Goal: Task Accomplishment & Management: Manage account settings

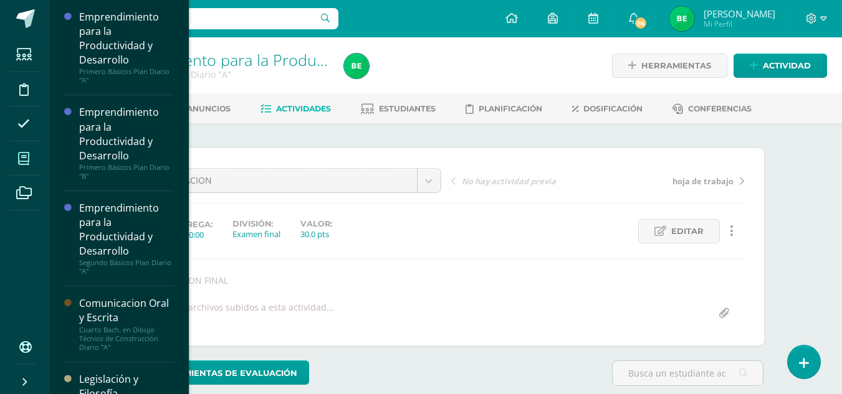
click at [27, 156] on icon at bounding box center [23, 159] width 11 height 12
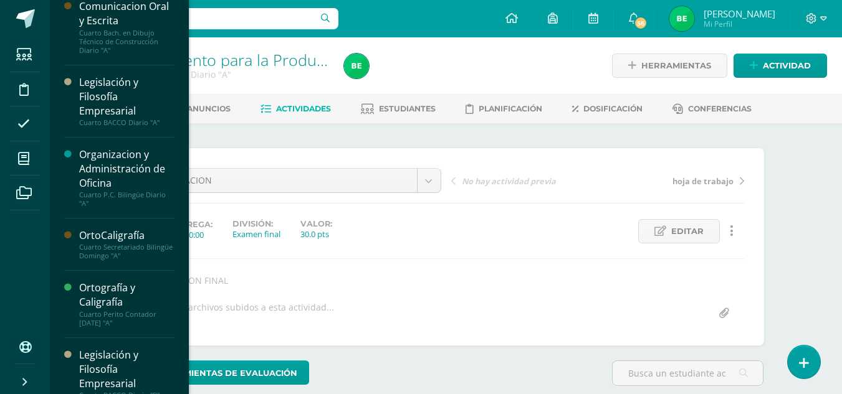
scroll to position [305, 0]
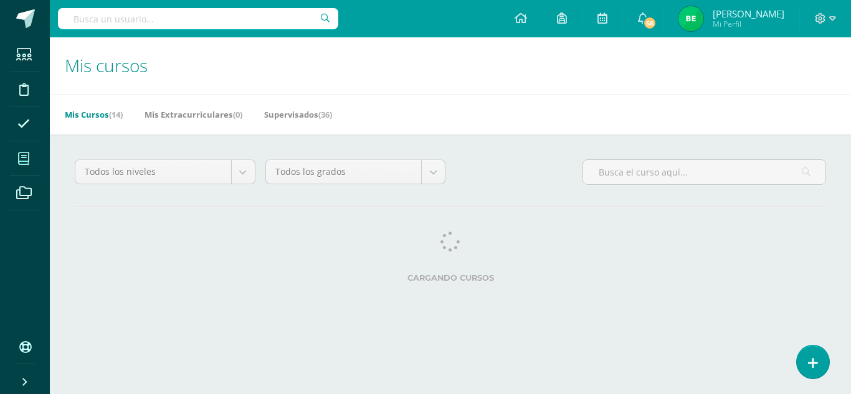
click at [21, 164] on icon at bounding box center [23, 159] width 11 height 12
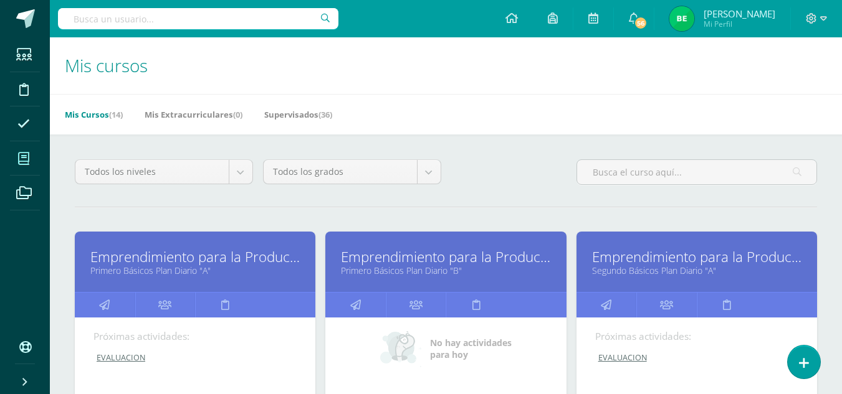
click at [26, 161] on icon at bounding box center [23, 159] width 11 height 12
click at [33, 156] on span at bounding box center [24, 159] width 28 height 28
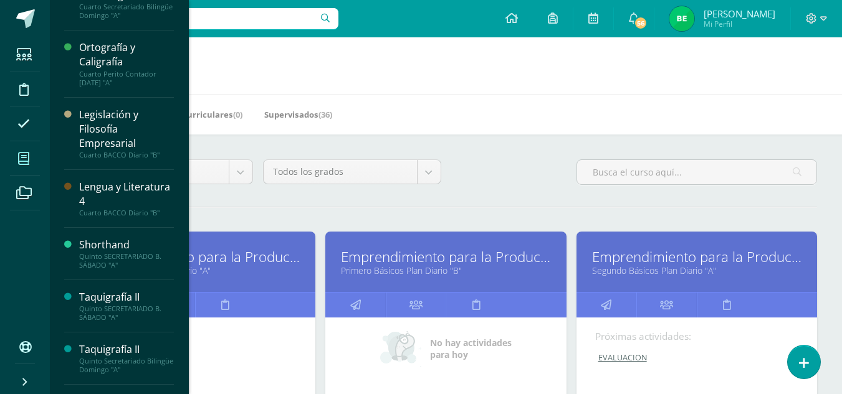
scroll to position [544, 0]
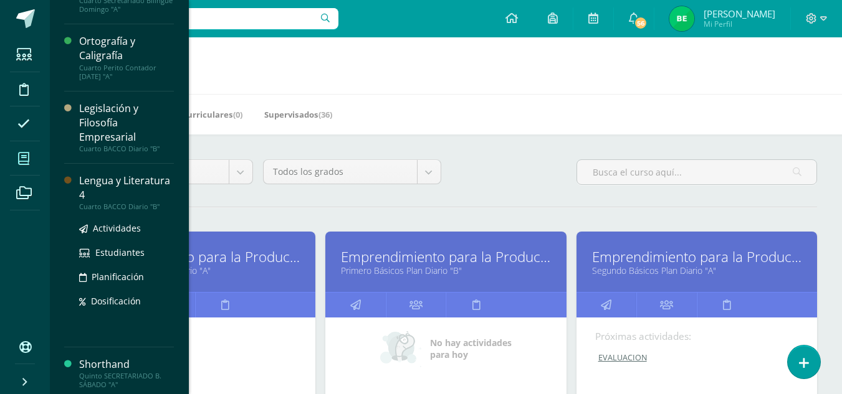
click at [150, 202] on div "Cuarto BACCO Diario "B"" at bounding box center [126, 206] width 95 height 9
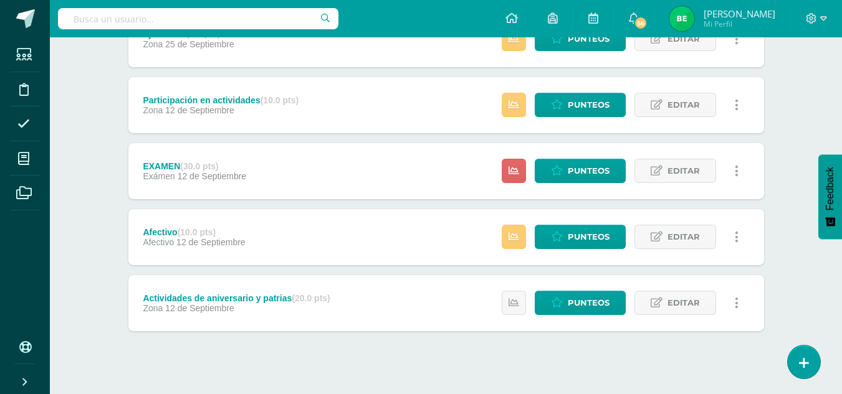
scroll to position [542, 0]
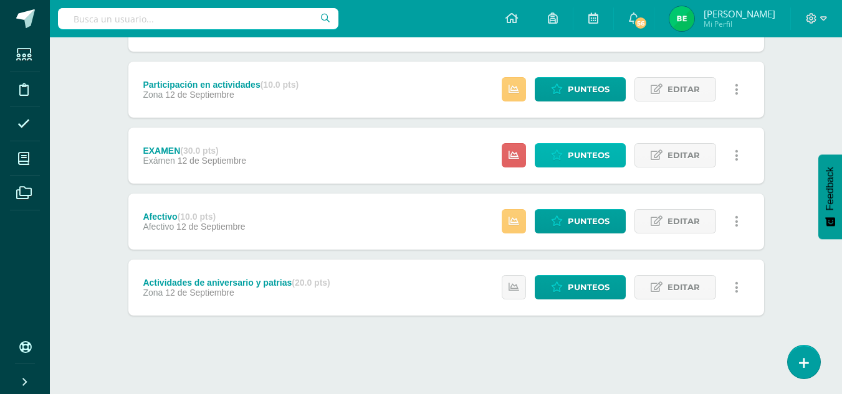
click at [611, 159] on link "Punteos" at bounding box center [579, 155] width 91 height 24
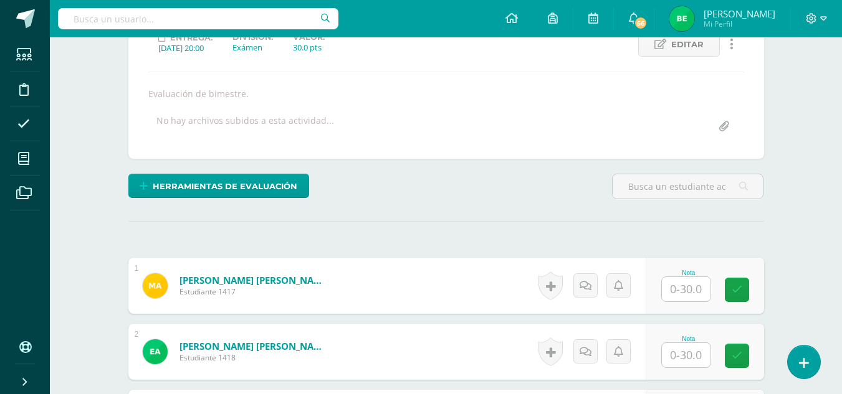
scroll to position [188, 0]
click at [695, 295] on input "text" at bounding box center [686, 289] width 49 height 24
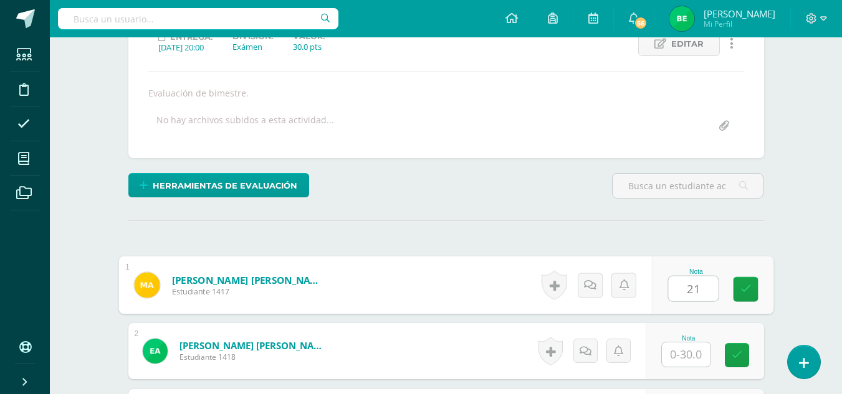
type input "21"
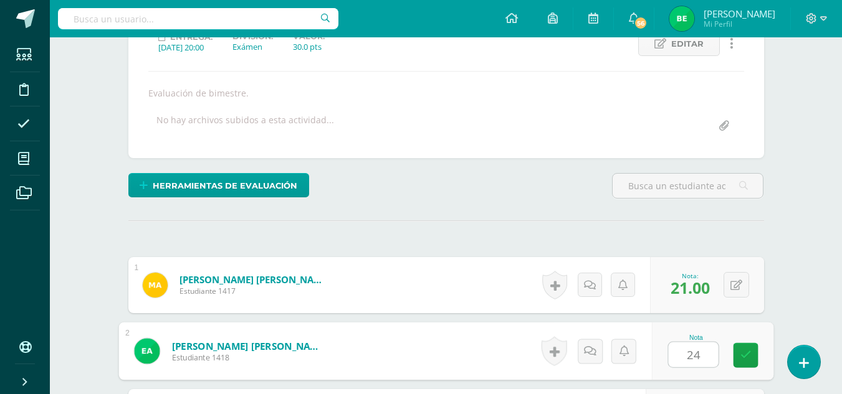
type input "24"
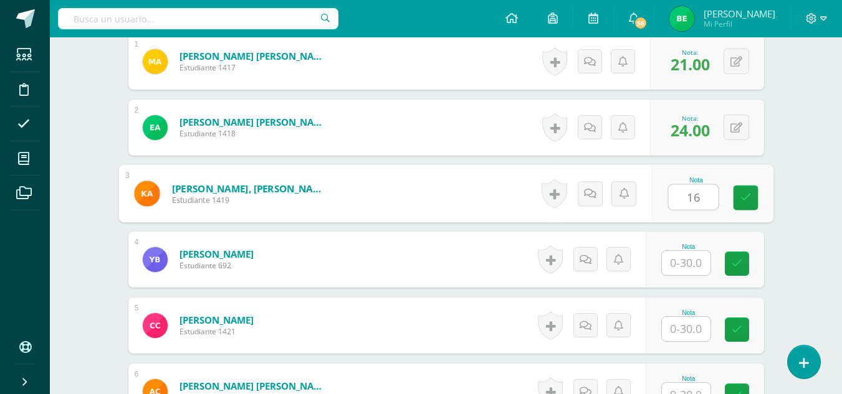
type input "16"
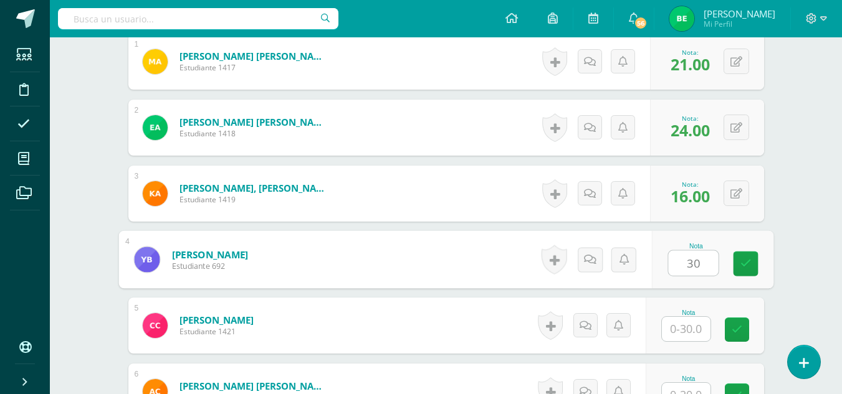
type input "30"
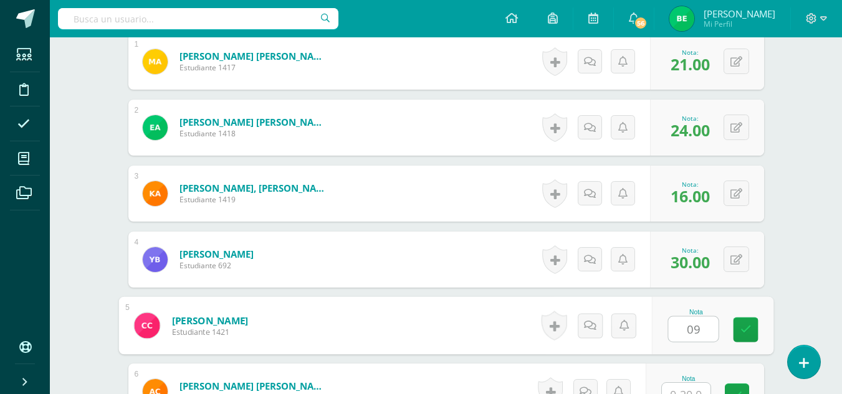
type input "09"
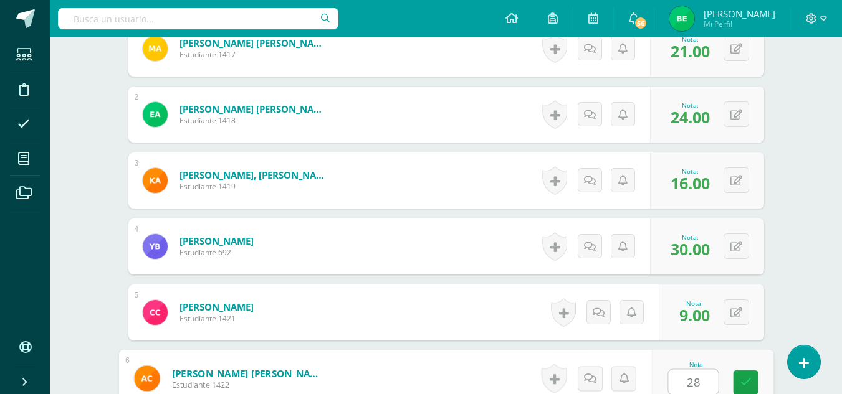
type input "28"
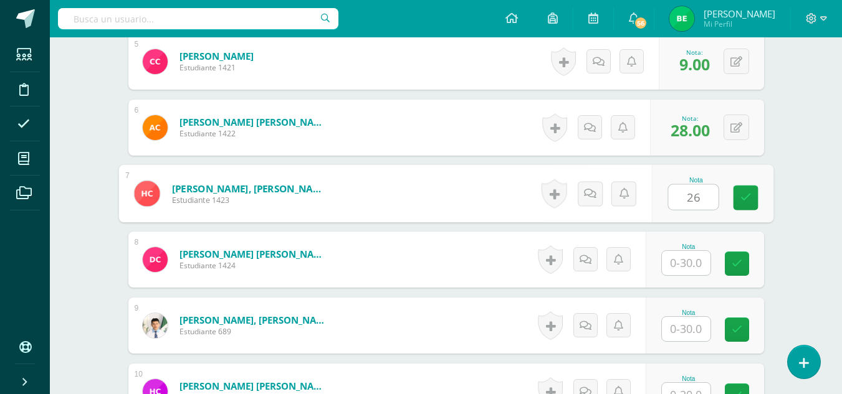
type input "26"
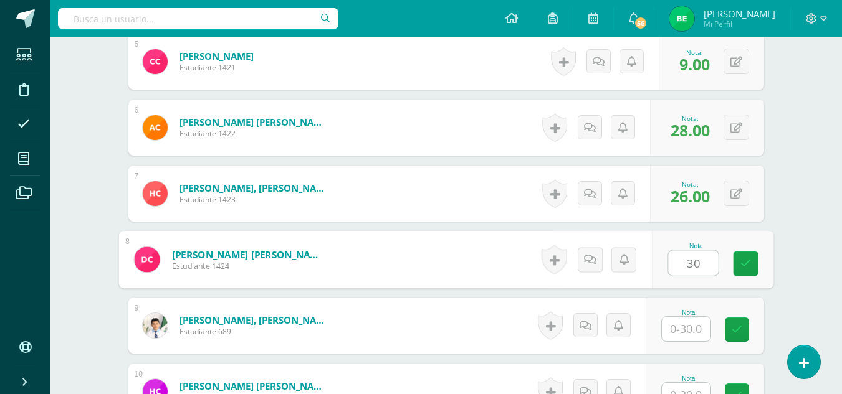
type input "30"
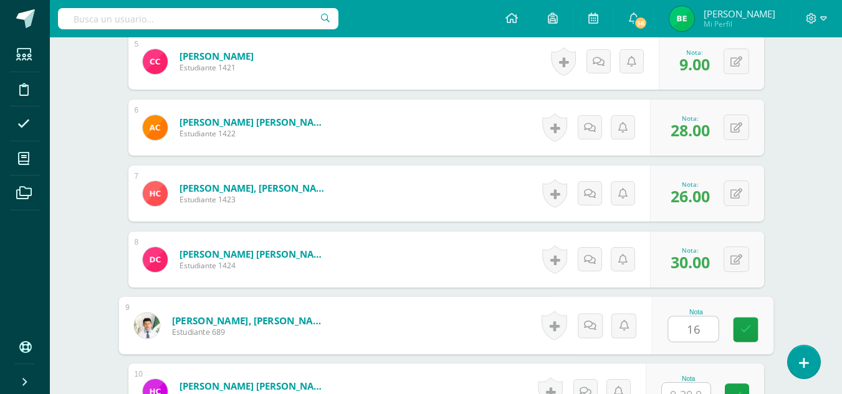
type input "16"
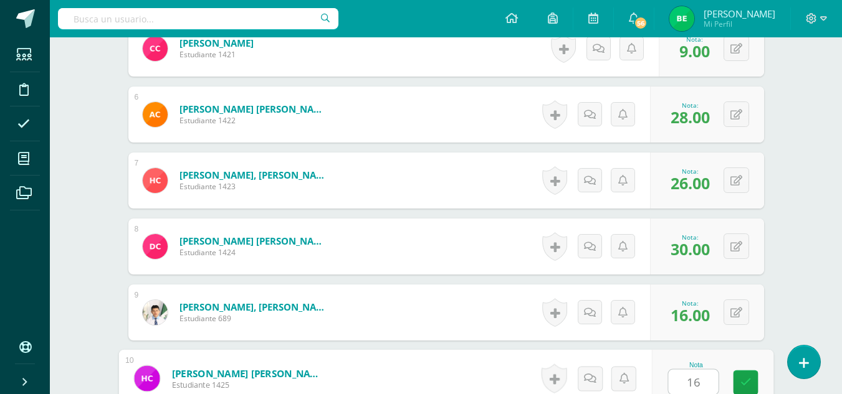
type input "16"
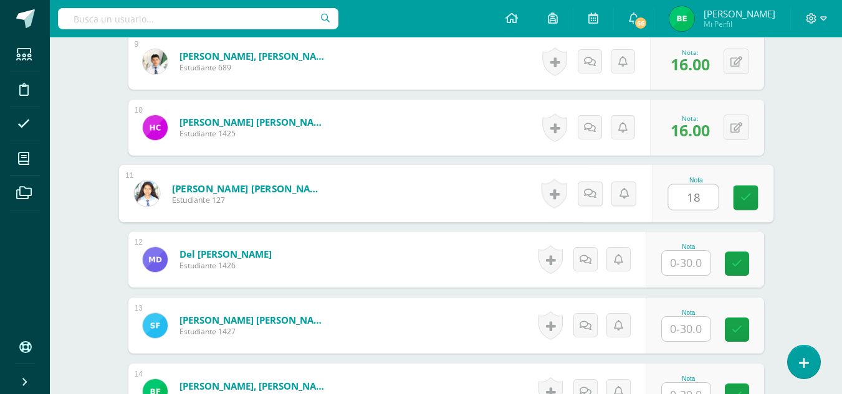
type input "18"
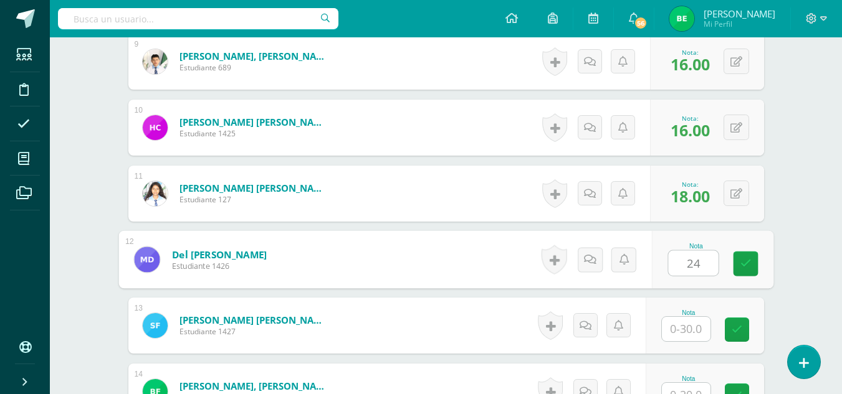
type input "24"
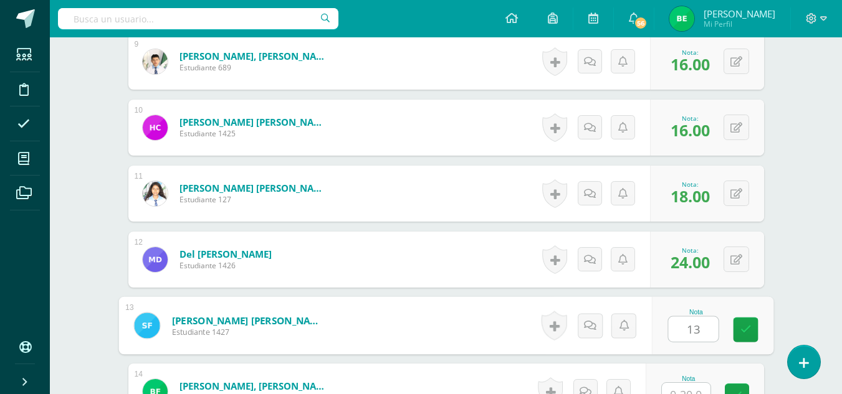
type input "13"
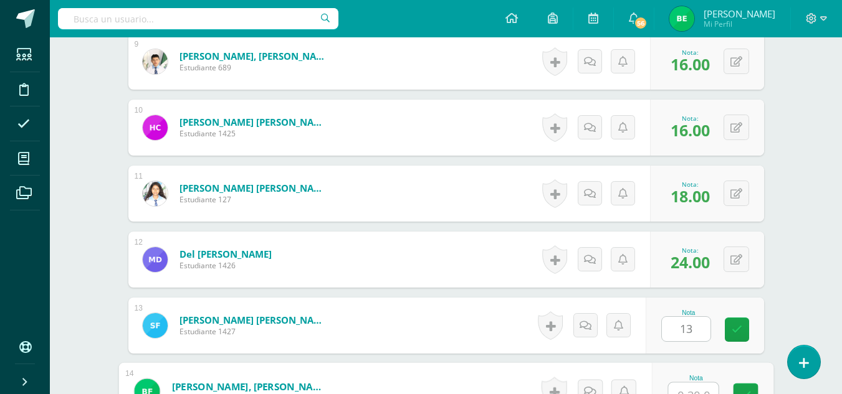
scroll to position [952, 0]
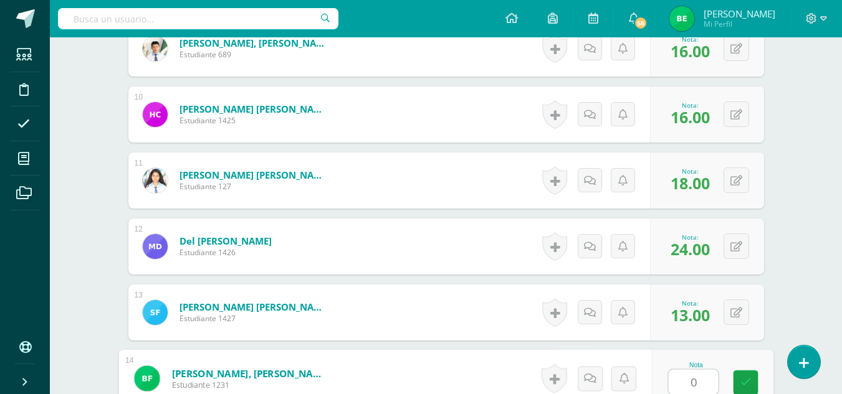
type input "0"
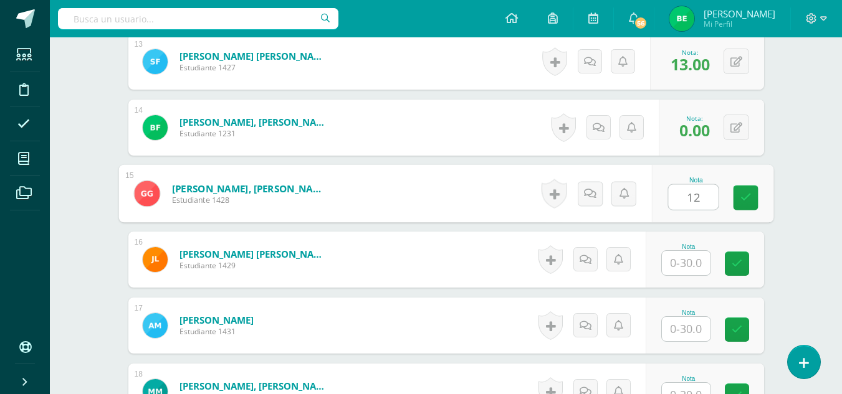
type input "12"
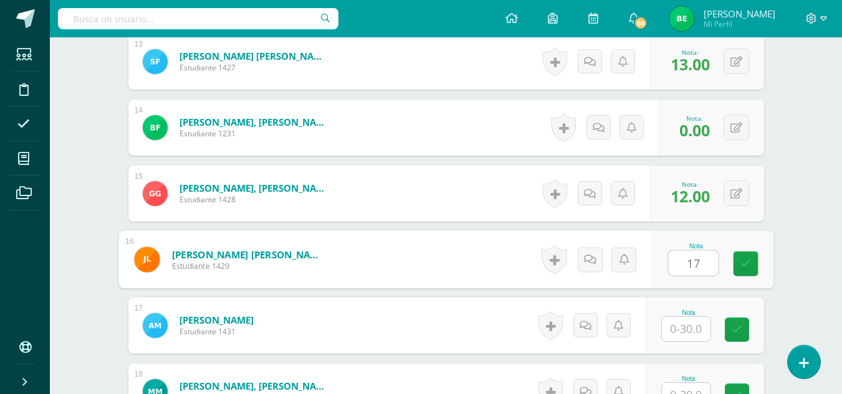
type input "17"
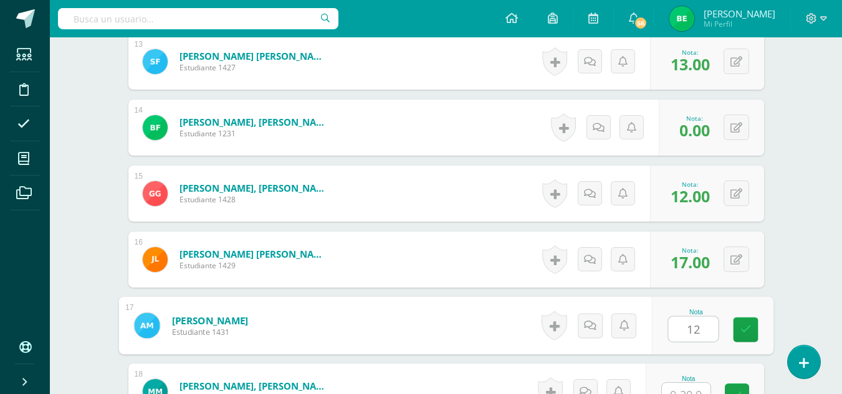
type input "12"
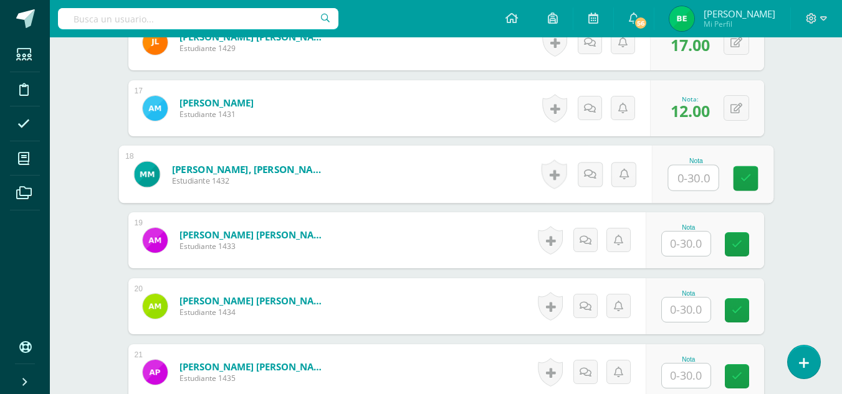
scroll to position [1413, 0]
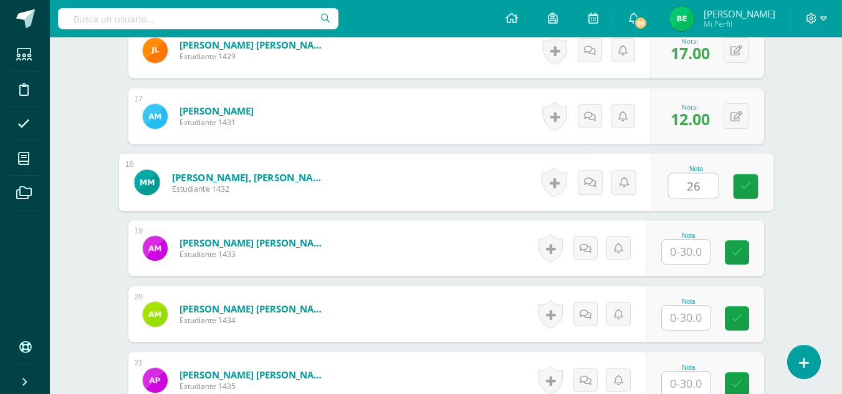
type input "26"
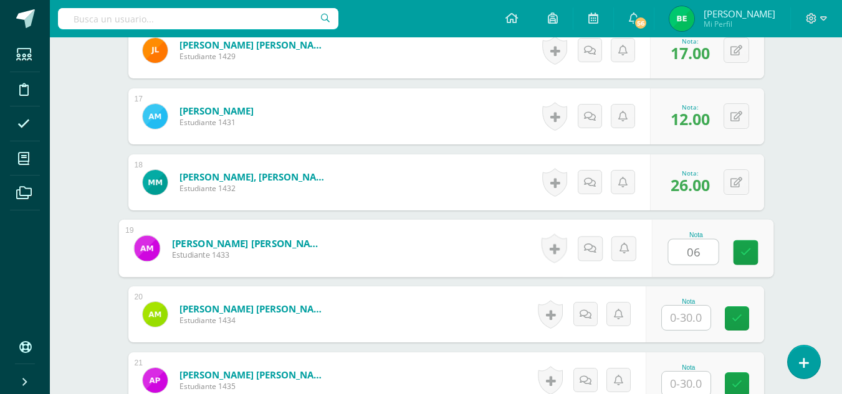
type input "06"
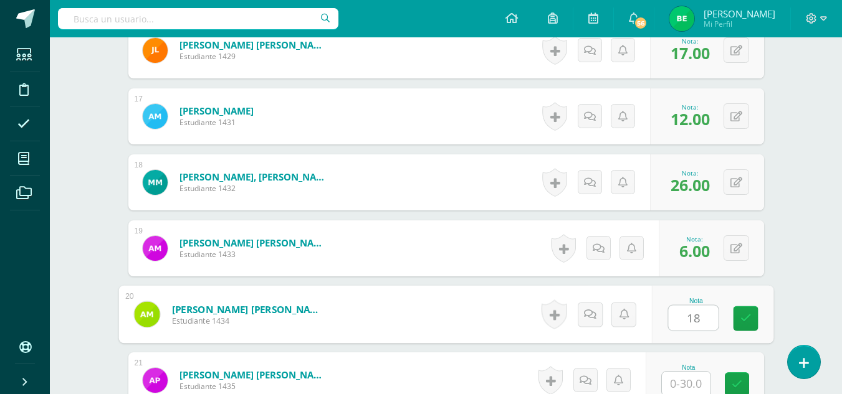
type input "18"
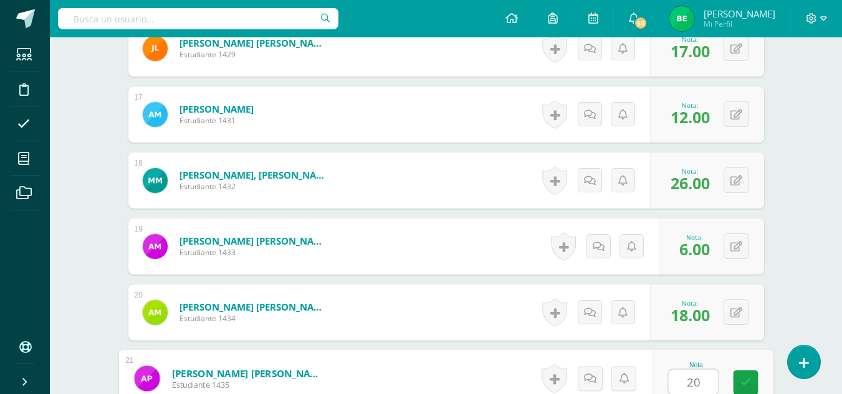
type input "20"
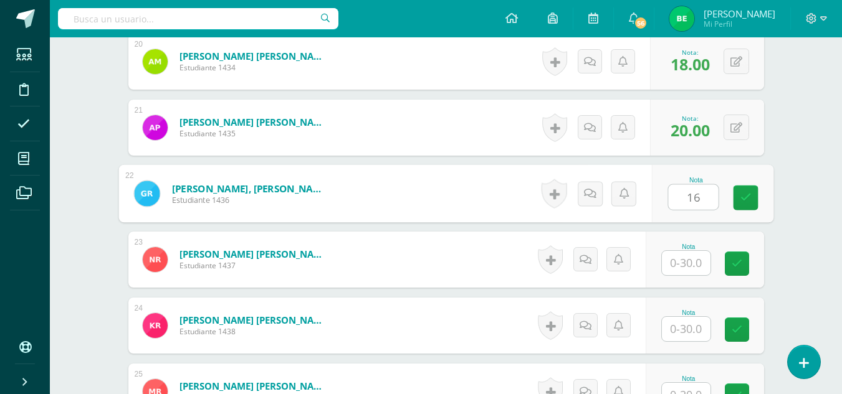
type input "16"
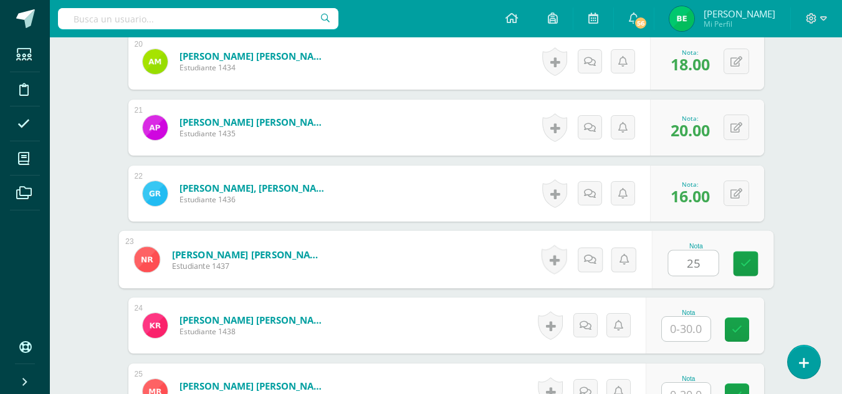
type input "25"
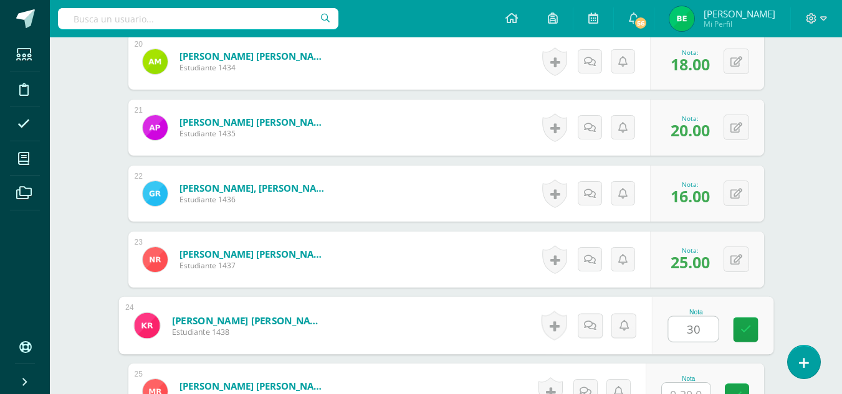
type input "30"
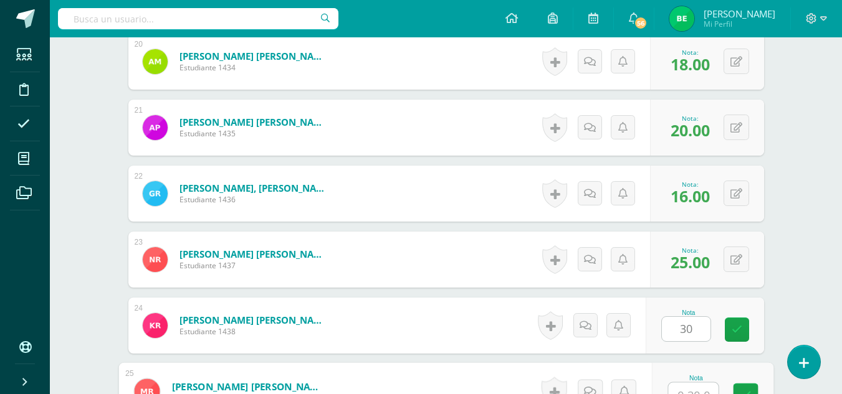
scroll to position [1679, 0]
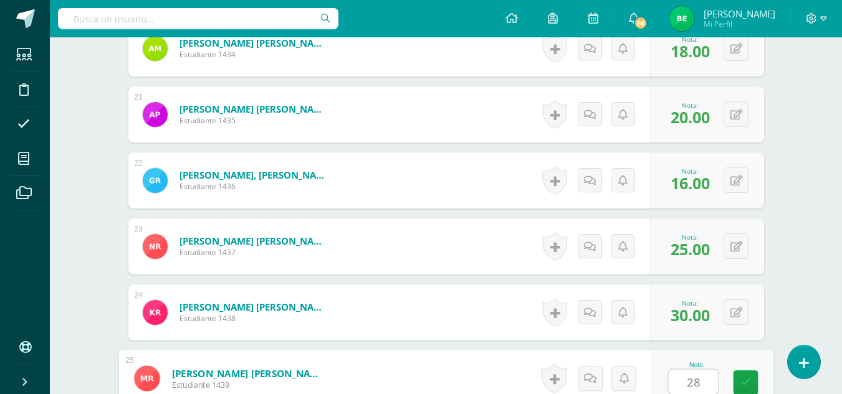
type input "28"
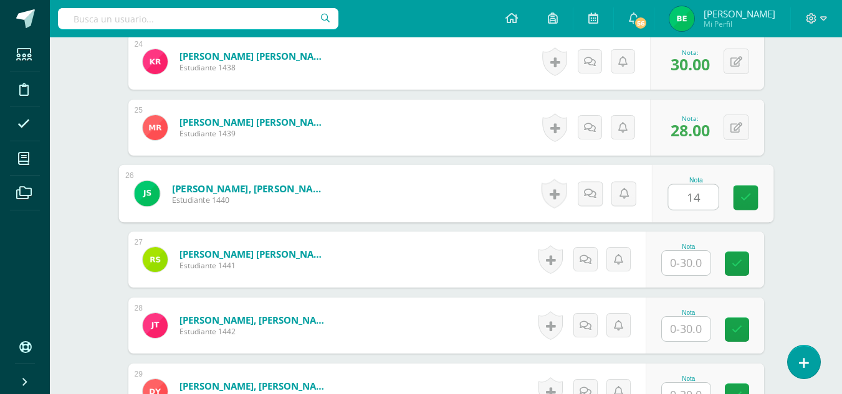
type input "14"
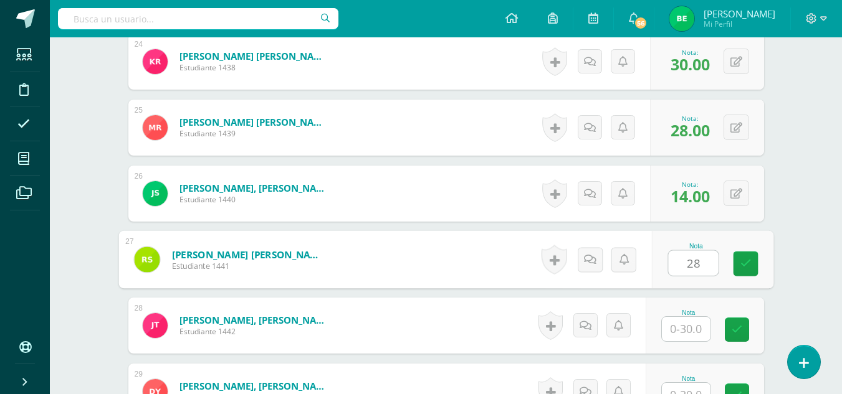
type input "28"
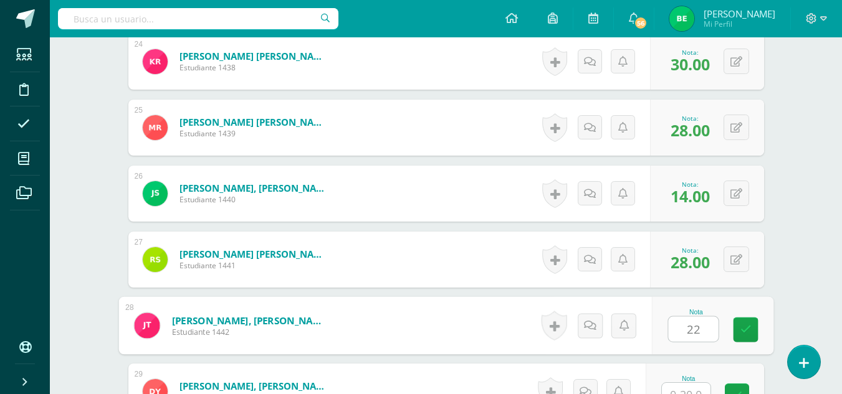
type input "22"
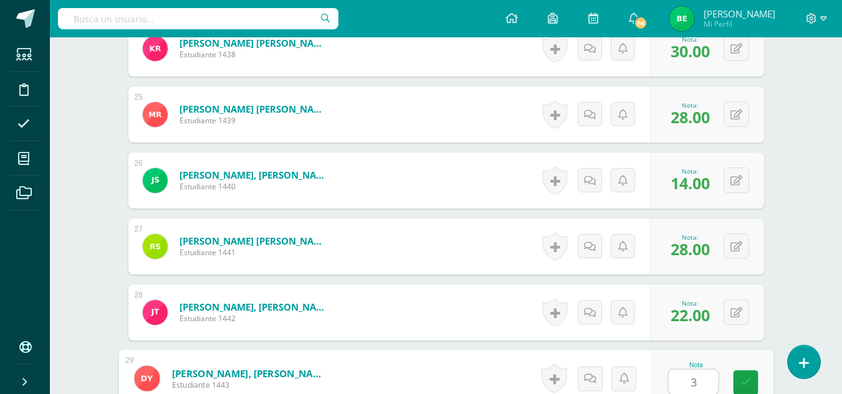
type input "30"
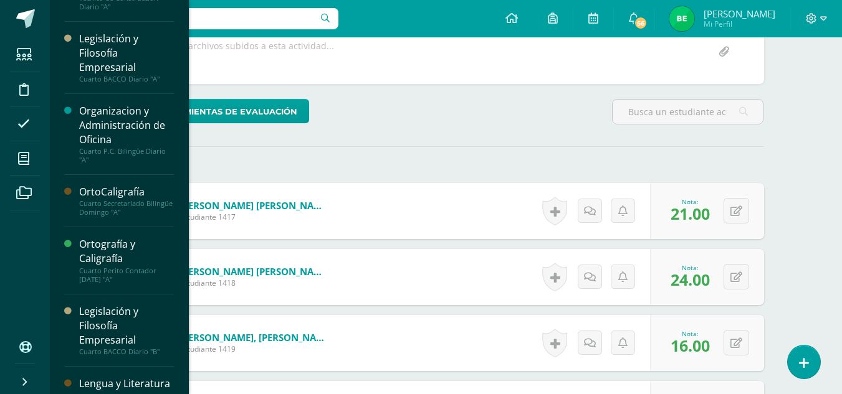
scroll to position [315, 0]
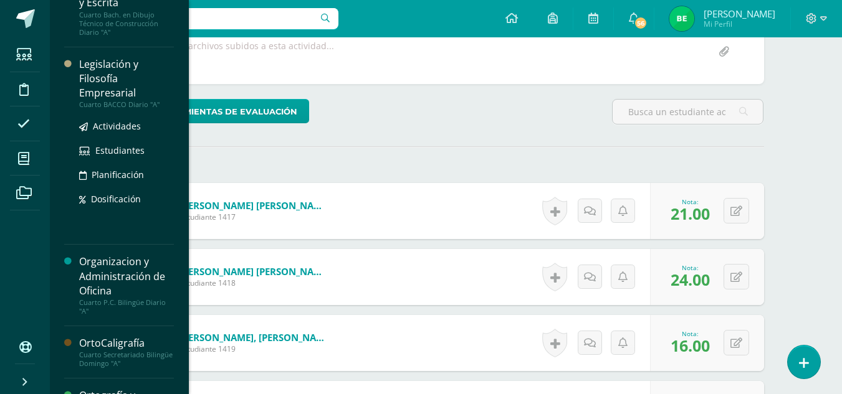
click at [130, 75] on div "Legislación y Filosofía Empresarial" at bounding box center [126, 78] width 95 height 43
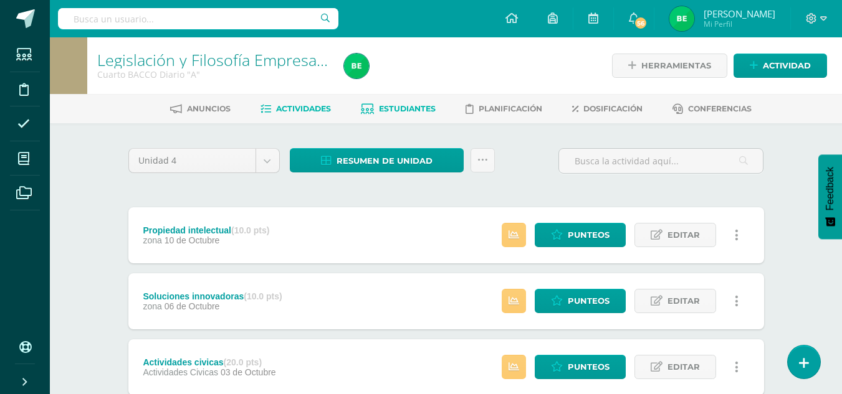
click at [399, 111] on span "Estudiantes" at bounding box center [407, 108] width 57 height 9
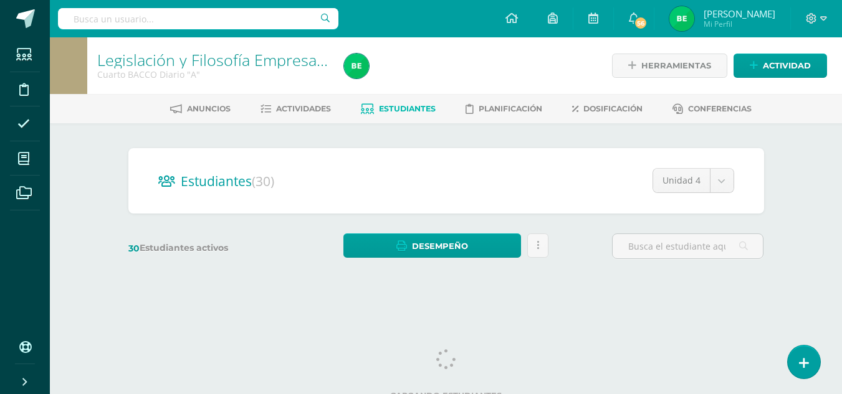
click at [406, 100] on link "Estudiantes" at bounding box center [398, 109] width 75 height 20
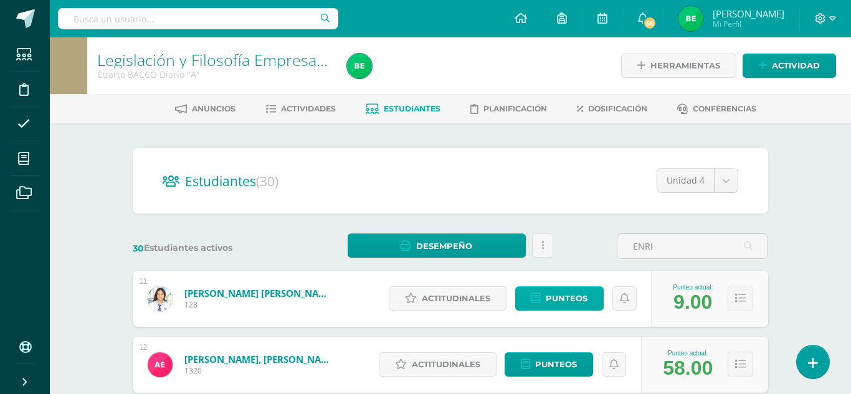
type input "ENRI"
click at [546, 302] on span "Punteos" at bounding box center [567, 298] width 42 height 23
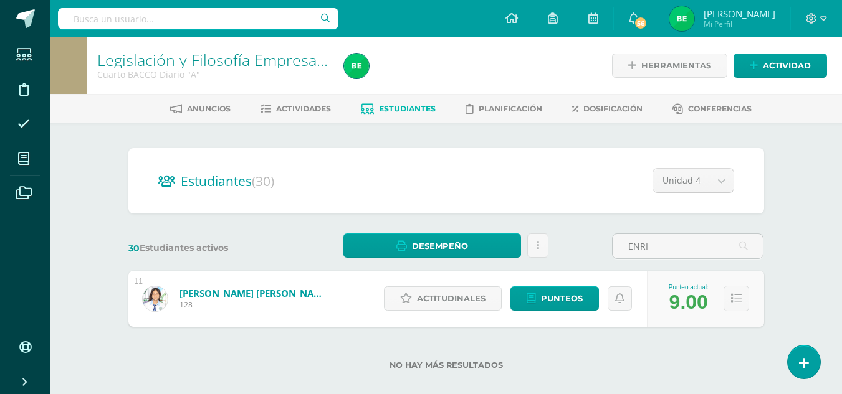
scroll to position [16, 0]
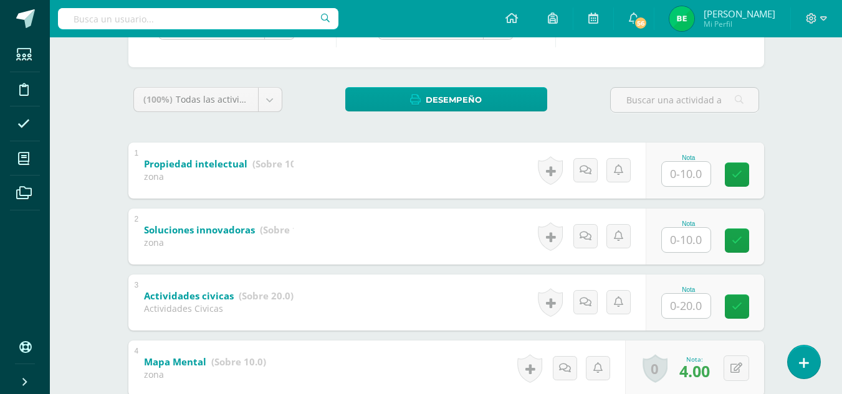
scroll to position [191, 0]
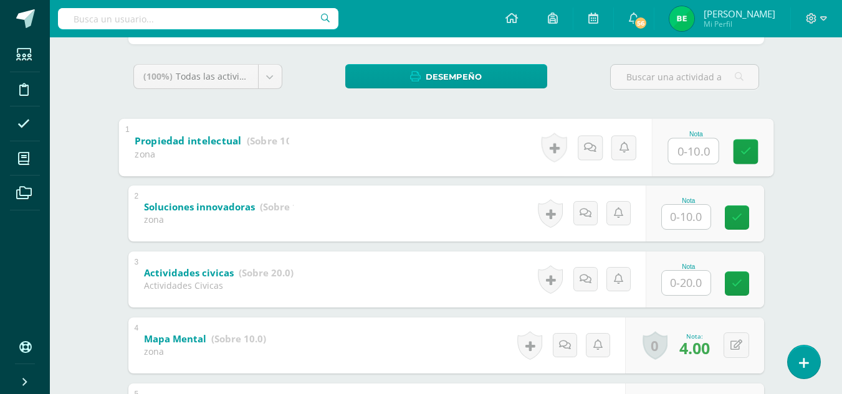
click at [673, 144] on input "text" at bounding box center [693, 150] width 50 height 25
type input "8"
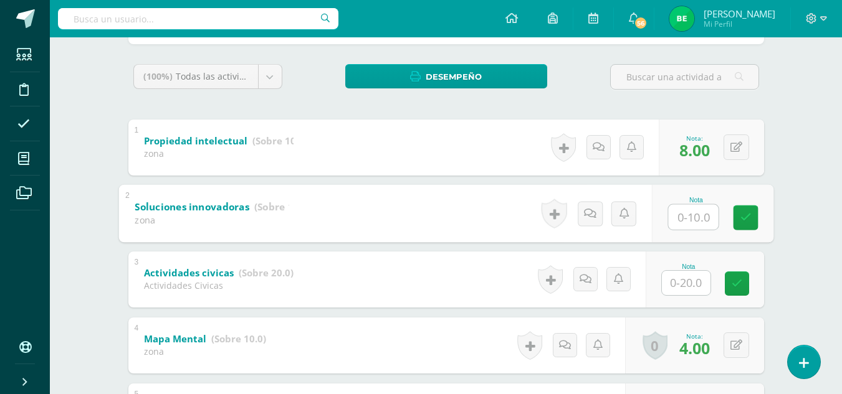
drag, startPoint x: 848, startPoint y: 52, endPoint x: 575, endPoint y: 85, distance: 275.4
click at [575, 85] on div "(100%) Todas las actividades de esta unidad Todas las actividades de esta unida…" at bounding box center [445, 82] width 635 height 36
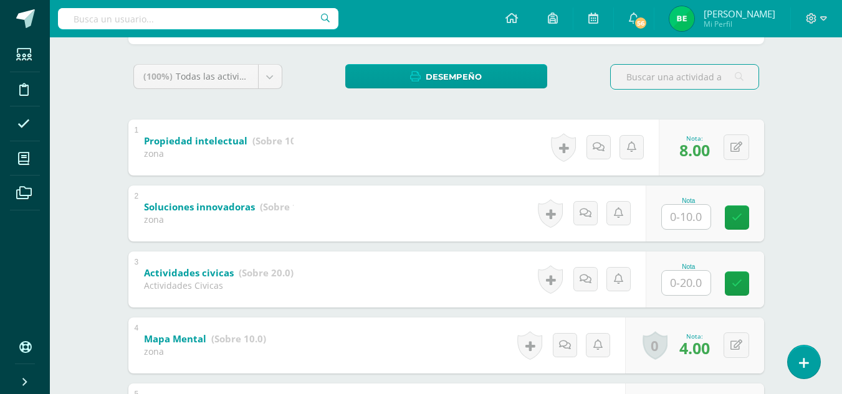
click at [682, 72] on input "text" at bounding box center [684, 77] width 148 height 24
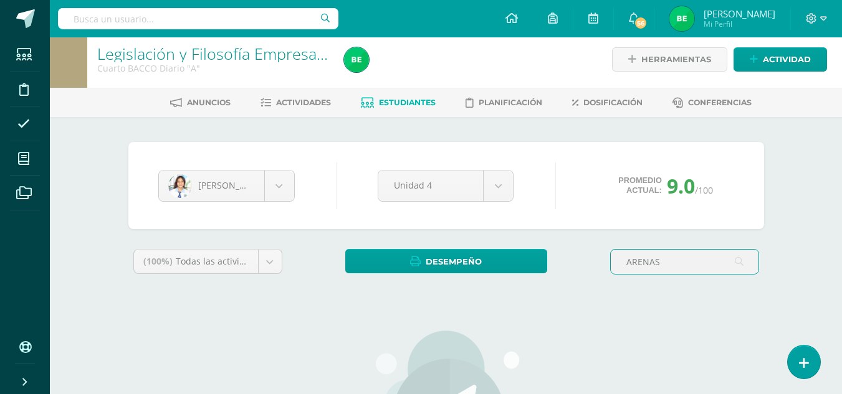
scroll to position [11, 0]
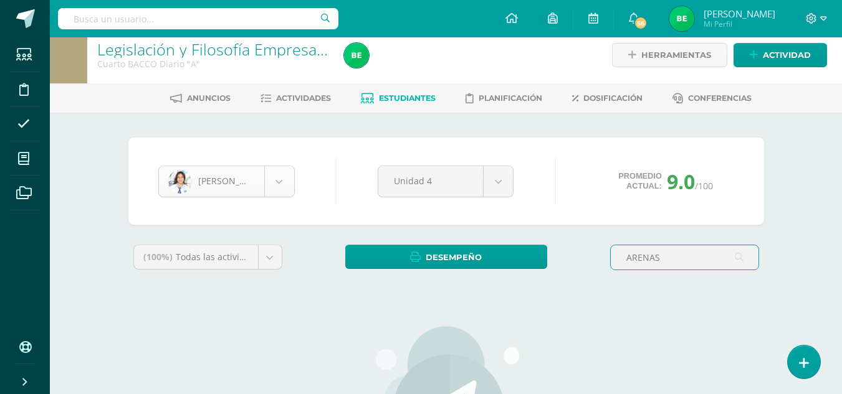
type input "ARENAS"
click at [282, 186] on body "Estudiantes Disciplina Asistencia Mis cursos Archivos Soporte Ayuda Reportar un…" at bounding box center [421, 308] width 842 height 639
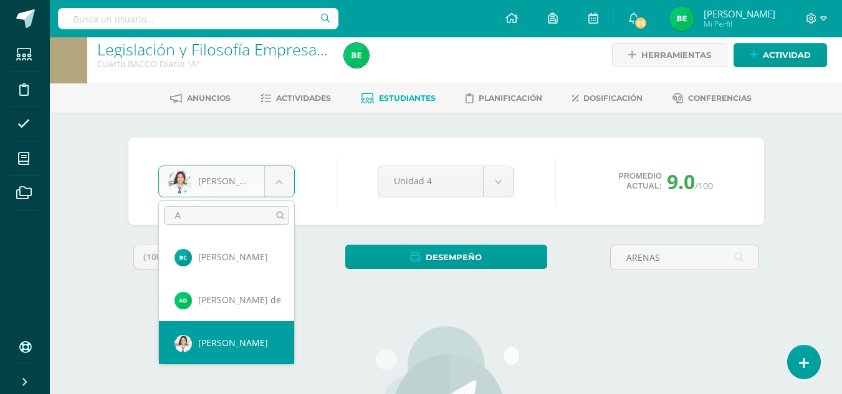
scroll to position [0, 0]
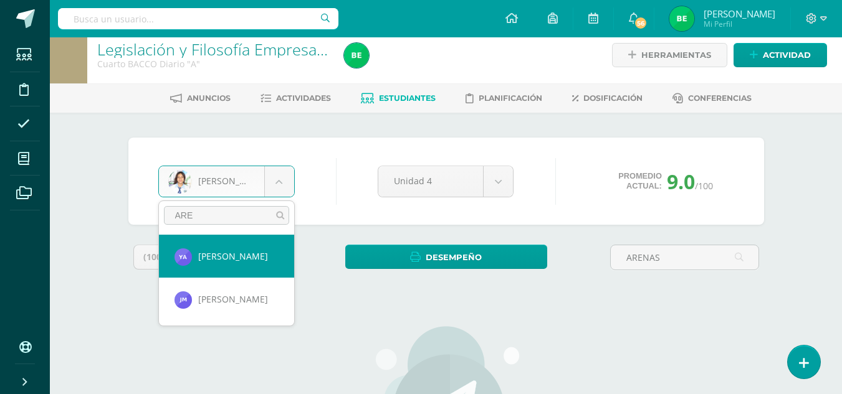
type input "ARE"
select select "8754"
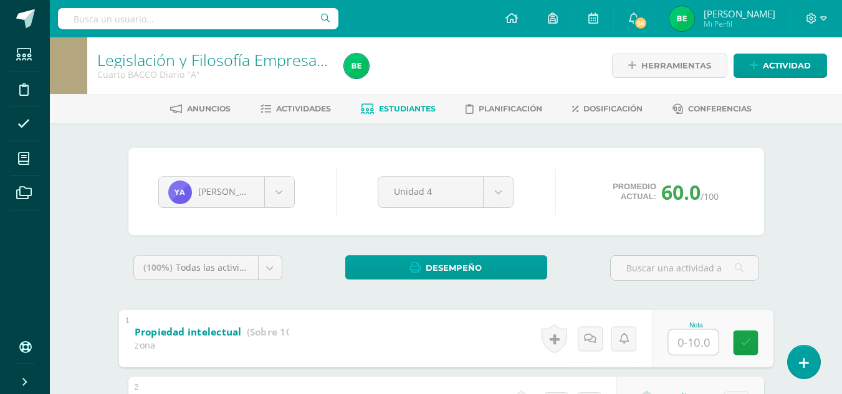
click at [670, 338] on input "text" at bounding box center [693, 342] width 50 height 25
type input "10"
drag, startPoint x: 840, startPoint y: 171, endPoint x: 838, endPoint y: 187, distance: 15.8
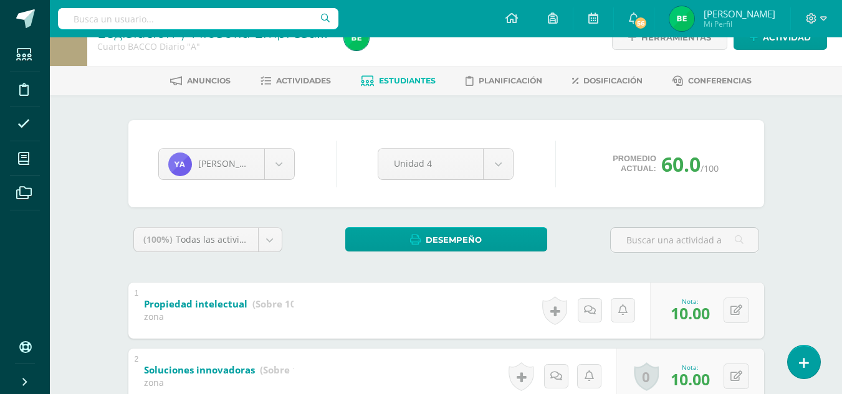
scroll to position [30, 0]
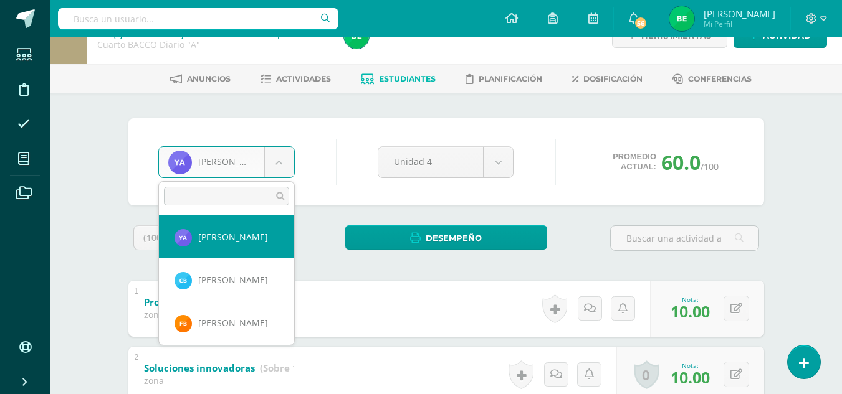
click at [272, 173] on body "Estudiantes Disciplina Asistencia Mis cursos Archivos Soporte Ayuda Reportar un…" at bounding box center [421, 393] width 842 height 846
type input "LES"
select select "8759"
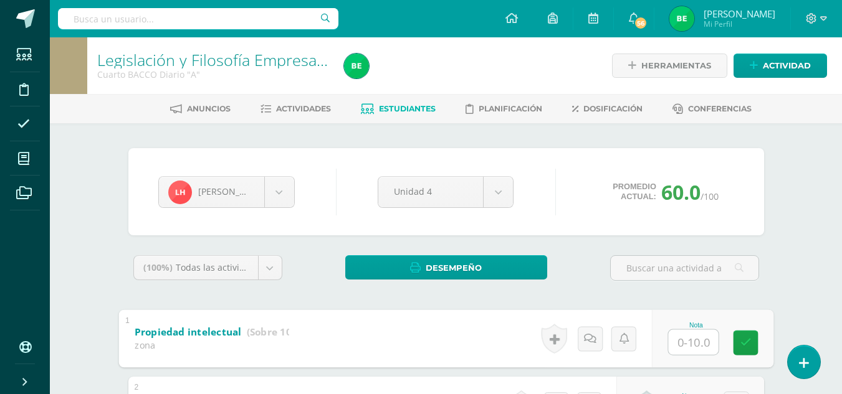
click at [699, 338] on input "text" at bounding box center [693, 342] width 50 height 25
type input "10"
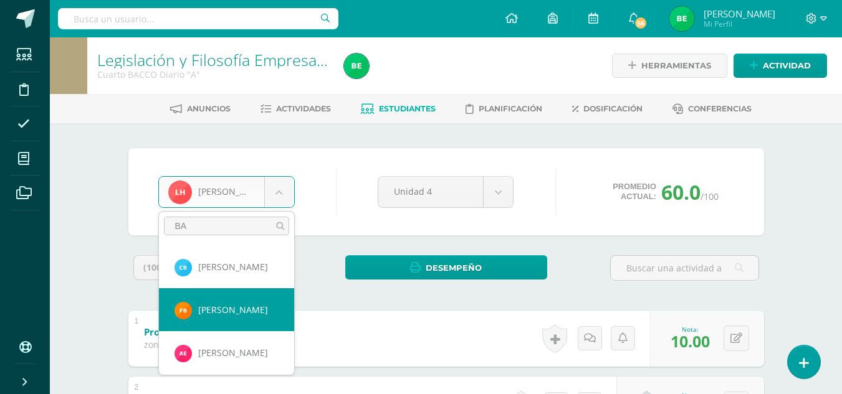
type input "BA"
select select "8755"
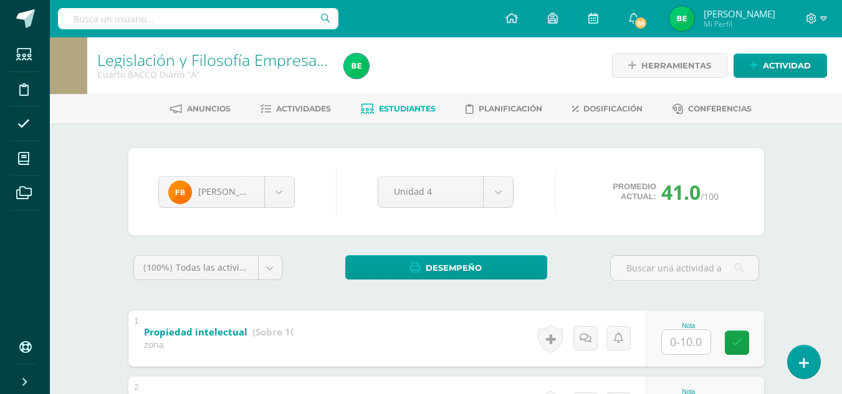
click at [659, 335] on div "Nota" at bounding box center [704, 339] width 118 height 56
click at [687, 341] on input "text" at bounding box center [686, 342] width 49 height 24
type input "10"
type input "."
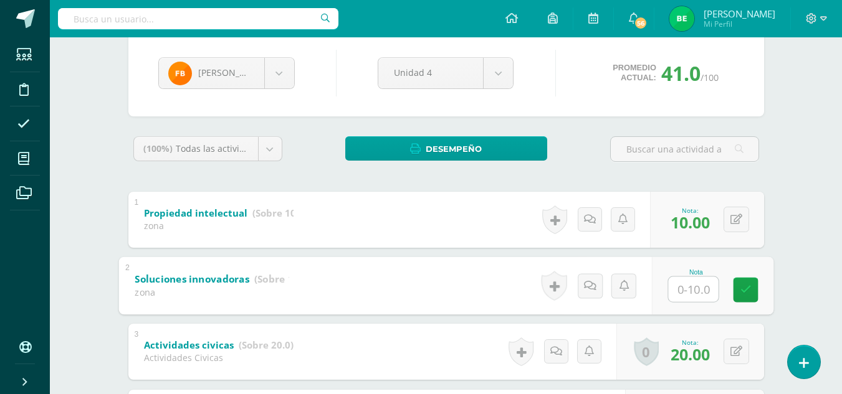
scroll to position [93, 0]
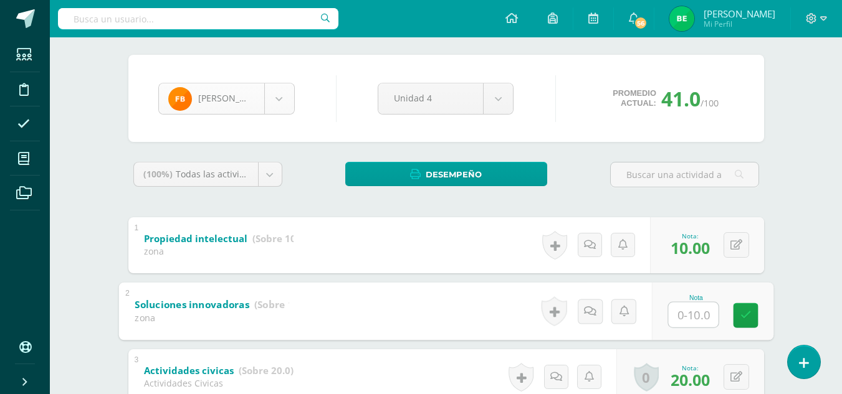
click at [284, 96] on body "Estudiantes Disciplina Asistencia Mis cursos Archivos Soporte Ayuda Reportar un…" at bounding box center [421, 330] width 842 height 846
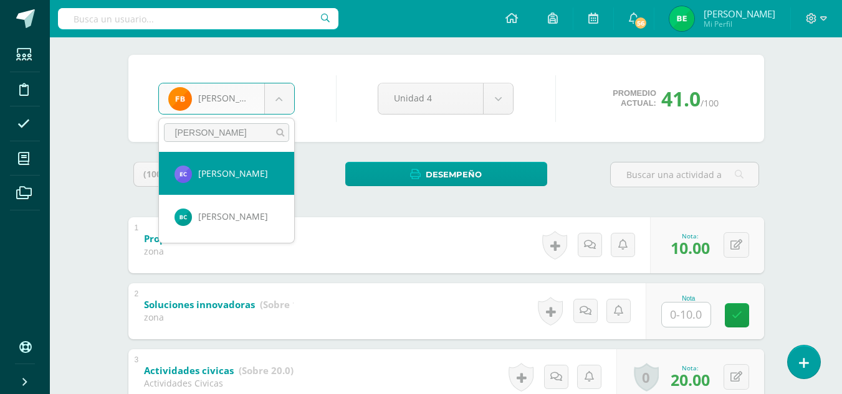
type input "CRUZ"
select select "8662"
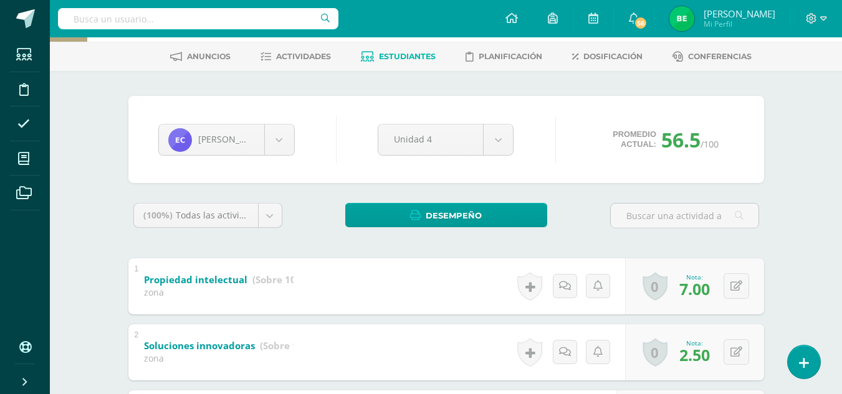
scroll to position [47, 0]
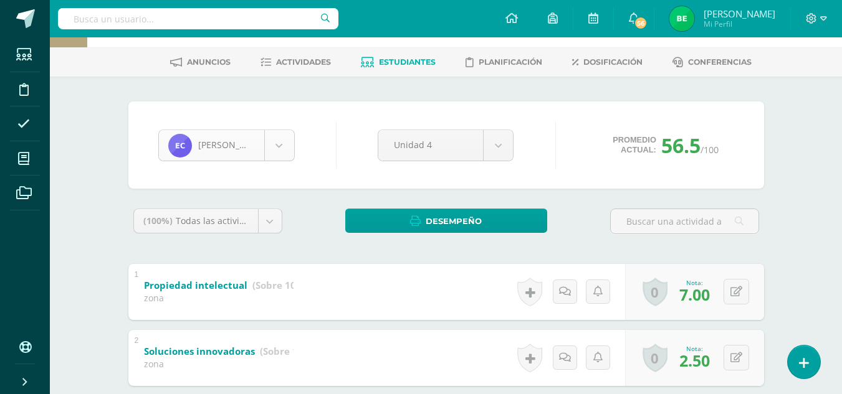
click at [272, 146] on body "Estudiantes Disciplina Asistencia Mis cursos Archivos Soporte Ayuda Reportar un…" at bounding box center [421, 376] width 842 height 846
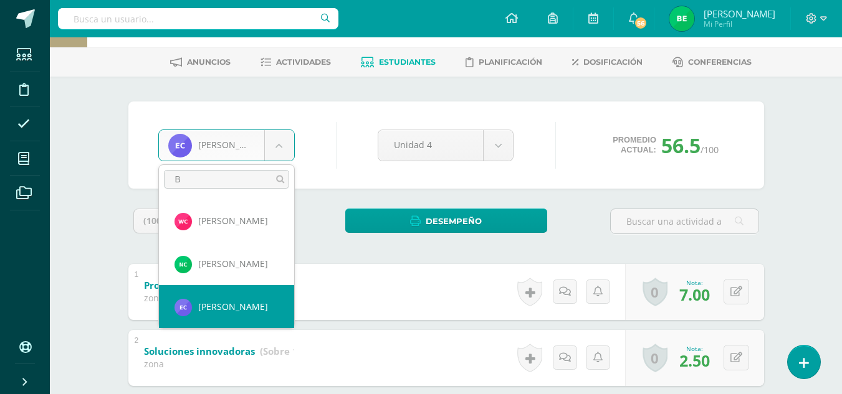
scroll to position [0, 0]
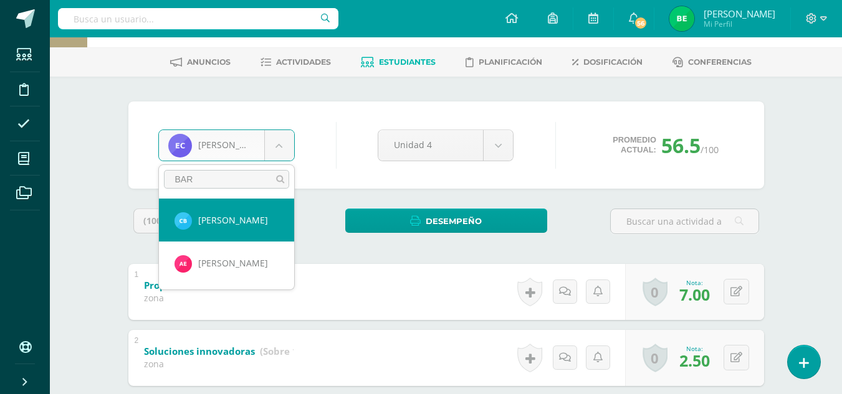
type input "BAR"
select select "8666"
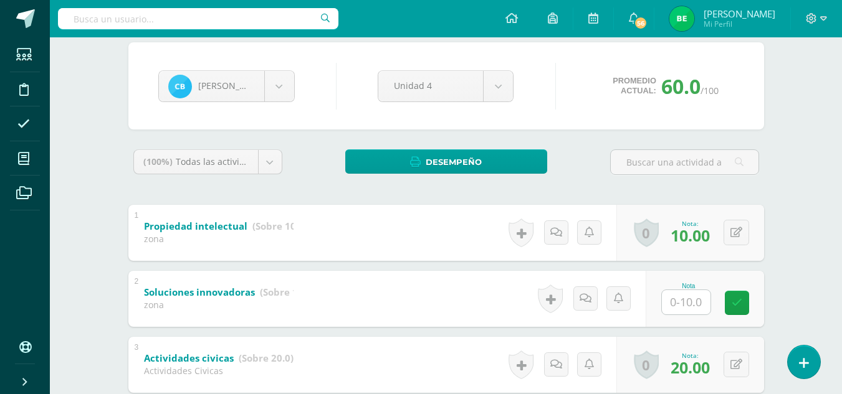
scroll to position [133, 0]
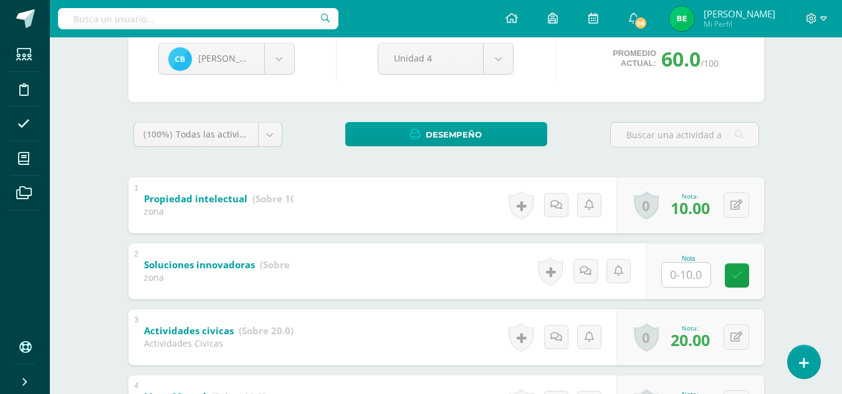
click at [678, 273] on input "text" at bounding box center [686, 275] width 49 height 24
type input "10"
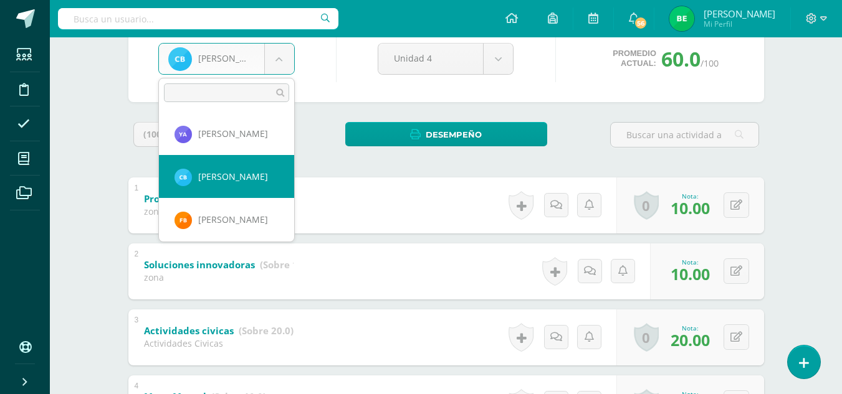
click at [282, 60] on body "Estudiantes Disciplina Asistencia Mis cursos Archivos Soporte Ayuda Reportar un…" at bounding box center [421, 290] width 842 height 846
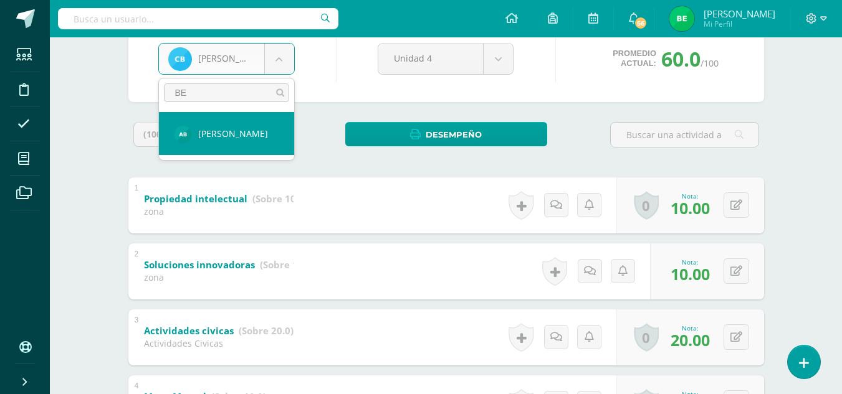
type input "BE"
select select "8756"
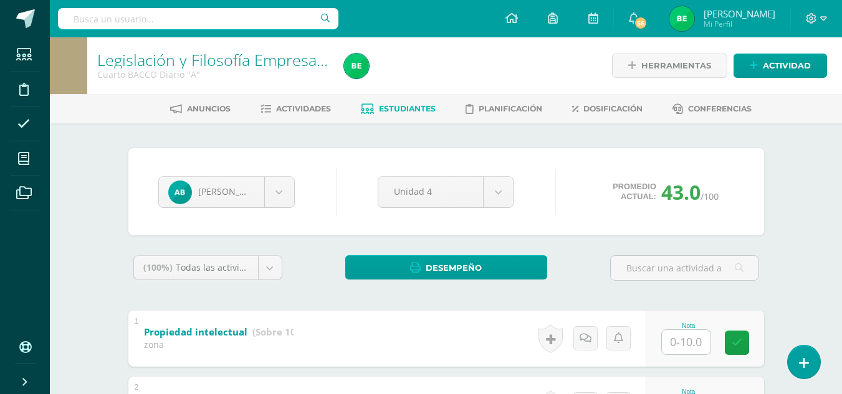
click at [673, 350] on input "text" at bounding box center [686, 342] width 49 height 24
type input "7"
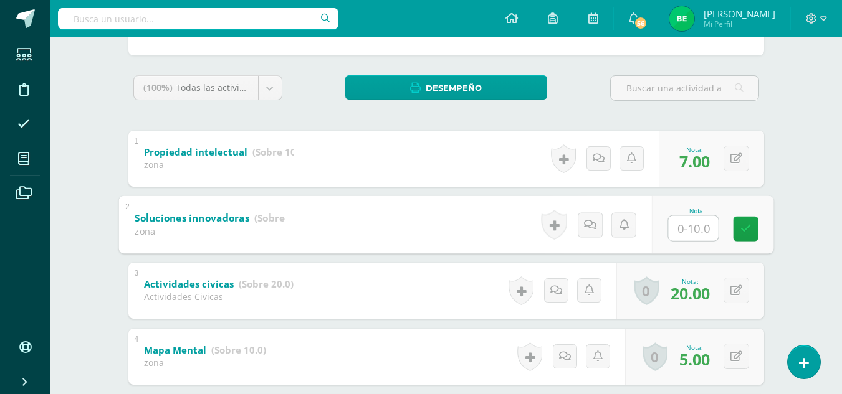
scroll to position [92, 0]
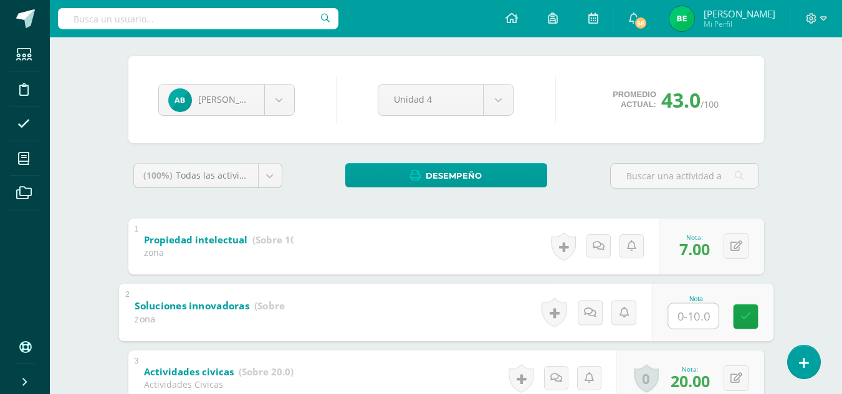
click at [758, 62] on div "Adriana Betancourth Yeimi Arenas Carlos Barillas Flor Baten Adriana Betancourth…" at bounding box center [445, 99] width 635 height 87
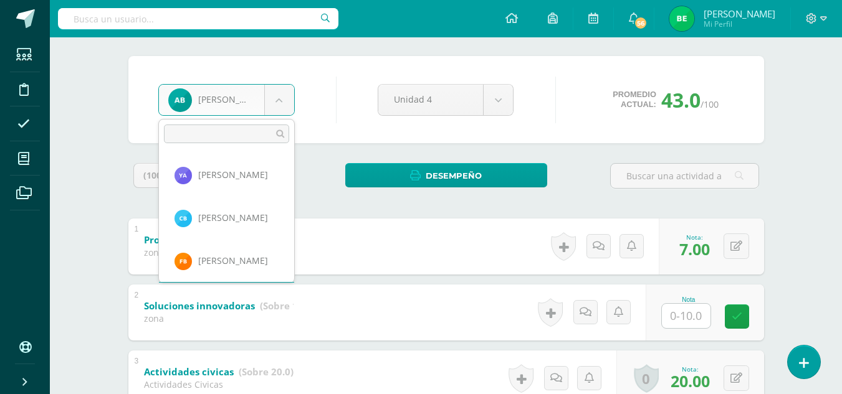
click at [278, 104] on body "Estudiantes Disciplina Asistencia Mis cursos Archivos Soporte Ayuda Reportar un…" at bounding box center [421, 331] width 842 height 846
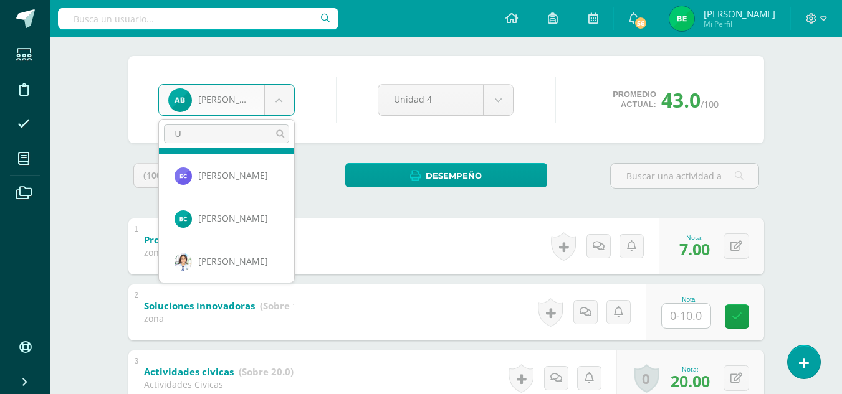
scroll to position [0, 0]
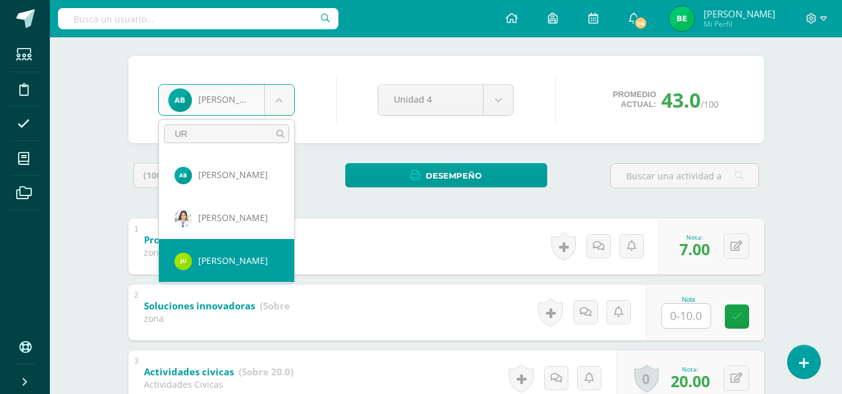
type input "UR"
select select "8665"
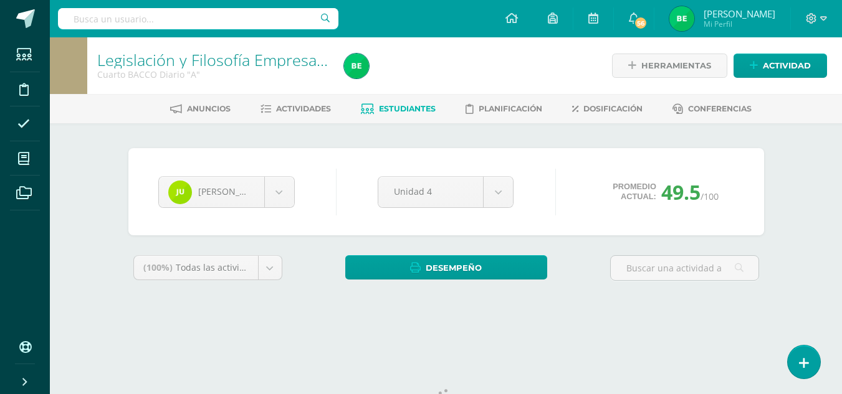
scroll to position [51, 0]
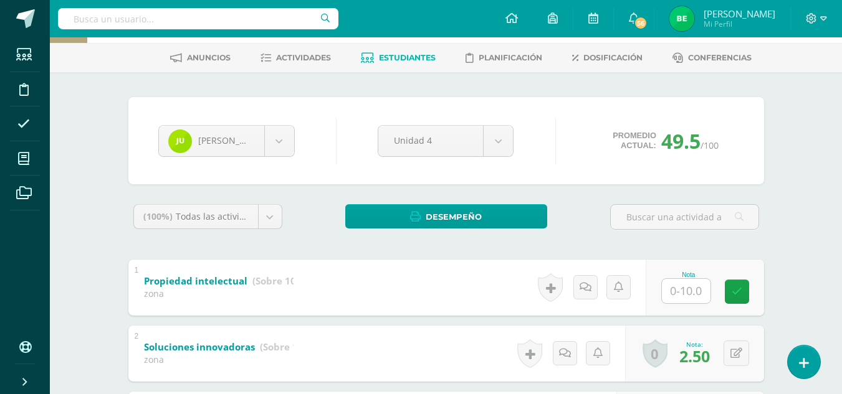
click at [696, 288] on input "text" at bounding box center [686, 291] width 49 height 24
type input "6"
click at [282, 146] on body "Estudiantes Disciplina Asistencia Mis cursos Archivos Soporte Ayuda Reportar un…" at bounding box center [421, 372] width 842 height 846
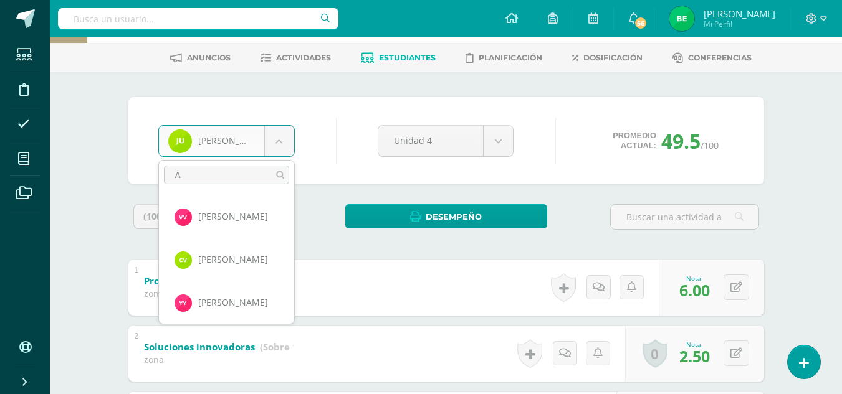
scroll to position [0, 0]
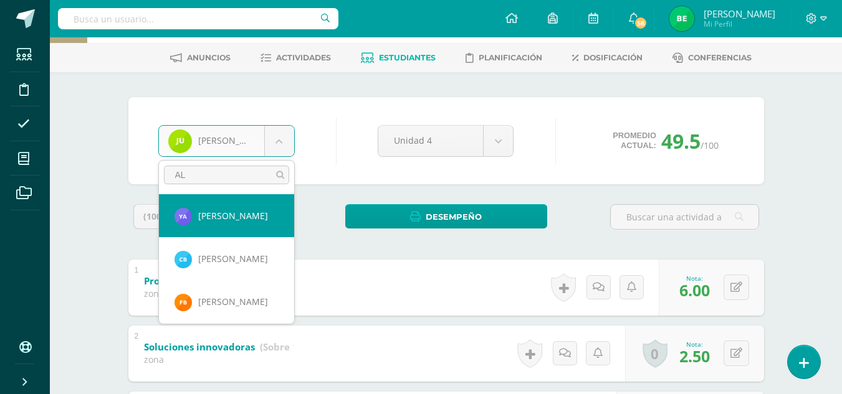
type input "A"
type input "VI"
select select "8660"
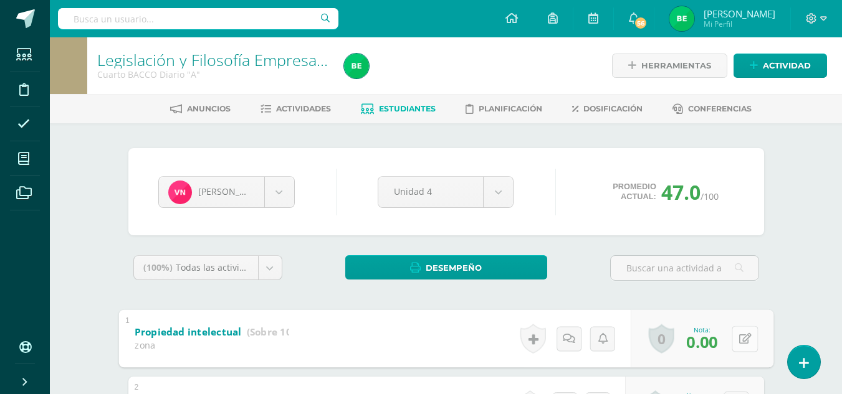
click at [737, 341] on button at bounding box center [744, 339] width 26 height 26
click at [652, 344] on input "6" at bounding box center [659, 342] width 50 height 25
click at [644, 333] on input "6" at bounding box center [659, 342] width 50 height 25
click at [650, 343] on input "66" at bounding box center [659, 342] width 50 height 25
click at [671, 343] on input "66" at bounding box center [659, 342] width 50 height 25
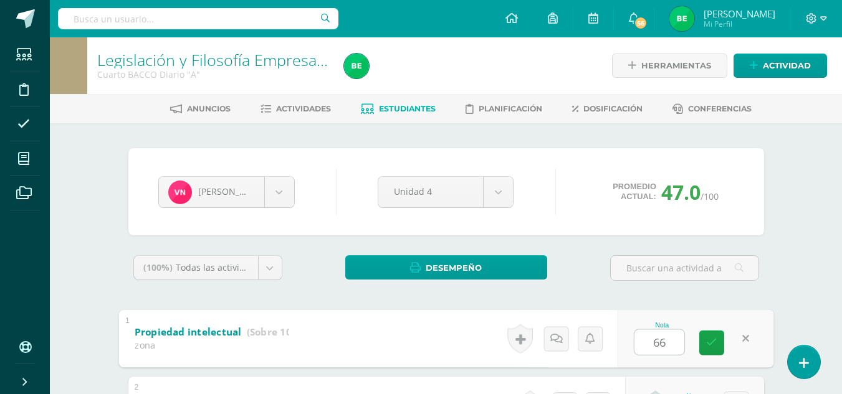
type input "6"
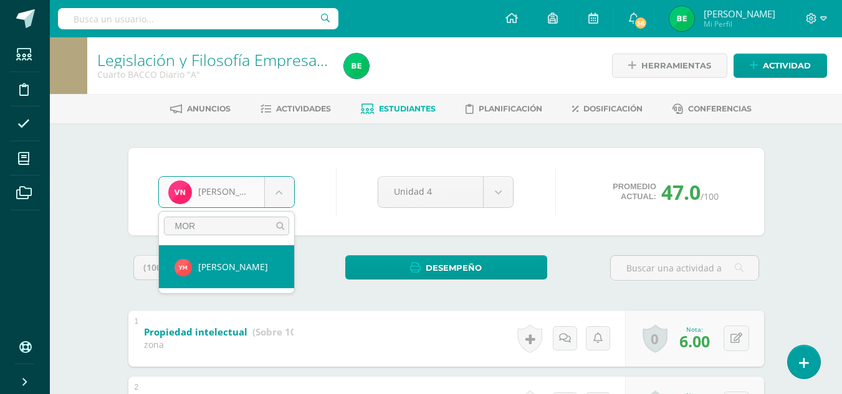
type input "MOR"
select select "8656"
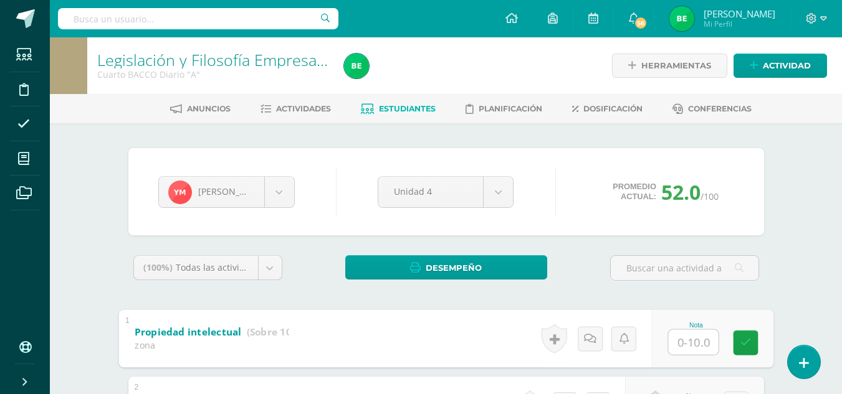
click at [668, 348] on input "text" at bounding box center [693, 342] width 50 height 25
type input "10"
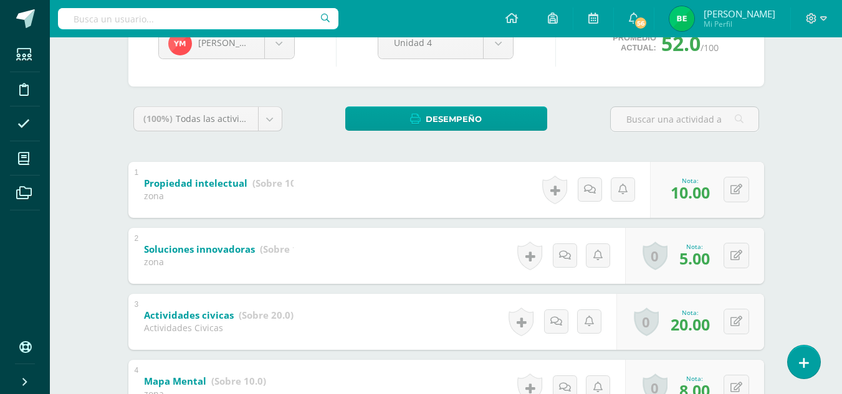
scroll to position [135, 0]
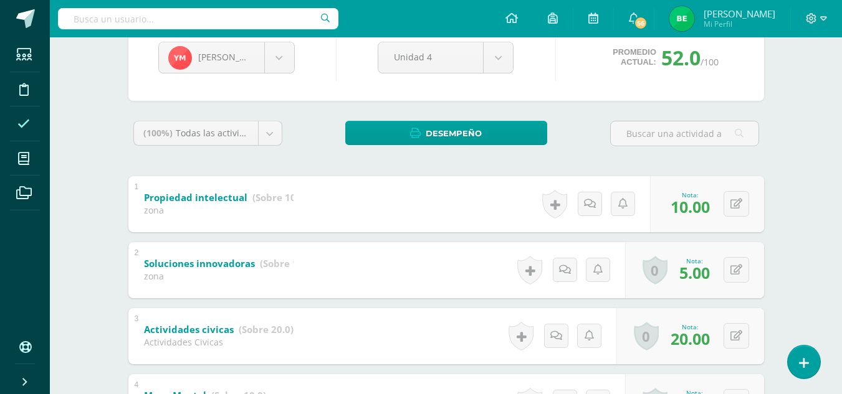
click at [35, 125] on span at bounding box center [24, 124] width 28 height 28
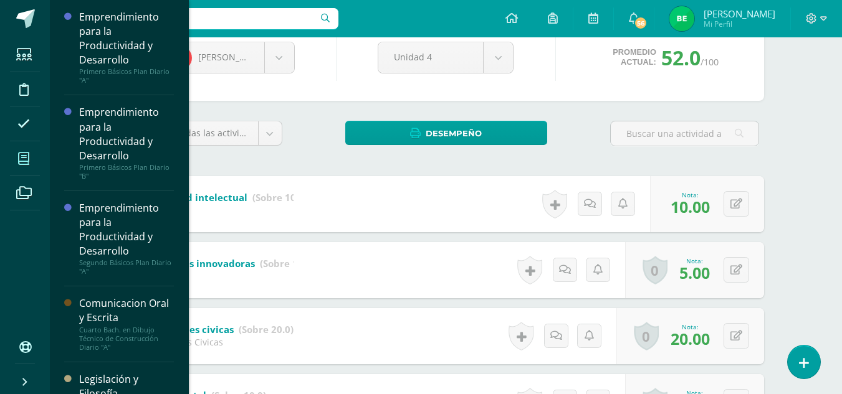
click at [25, 154] on icon at bounding box center [23, 159] width 11 height 12
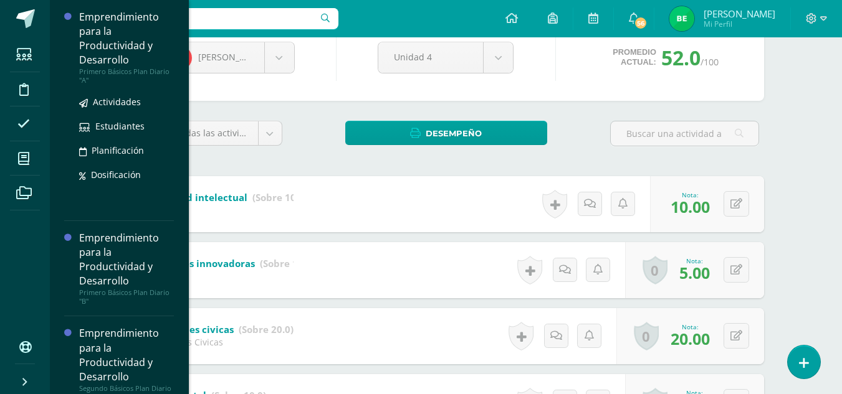
click at [105, 66] on div "Emprendimiento para la Productividad y Desarrollo" at bounding box center [126, 38] width 95 height 57
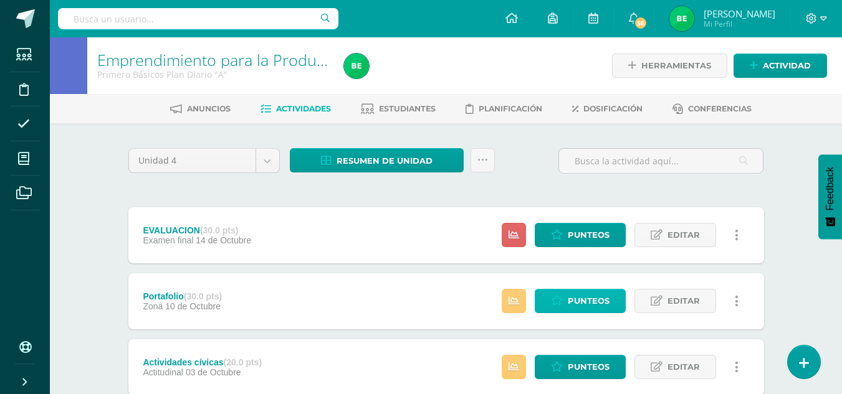
click at [588, 300] on span "Punteos" at bounding box center [588, 301] width 42 height 23
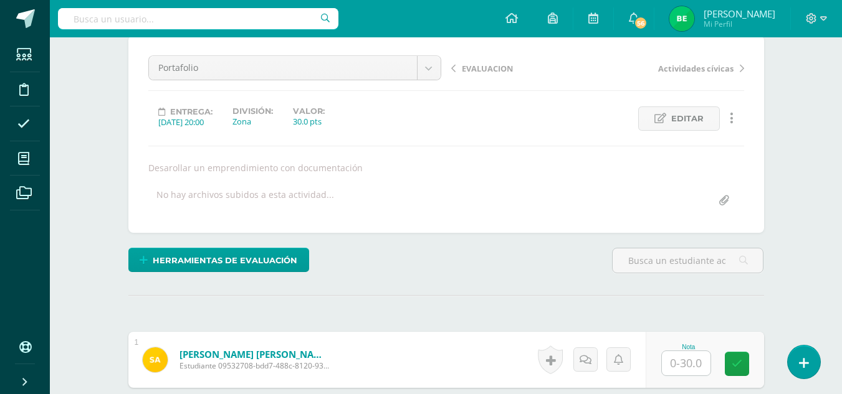
scroll to position [59, 0]
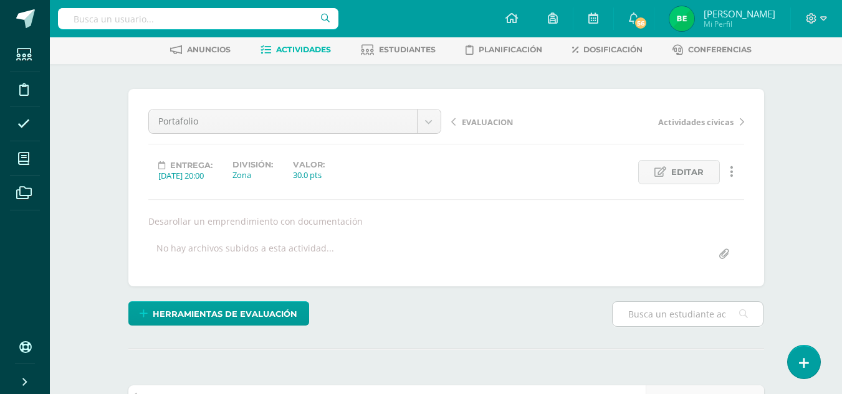
click at [653, 317] on input "text" at bounding box center [687, 314] width 150 height 24
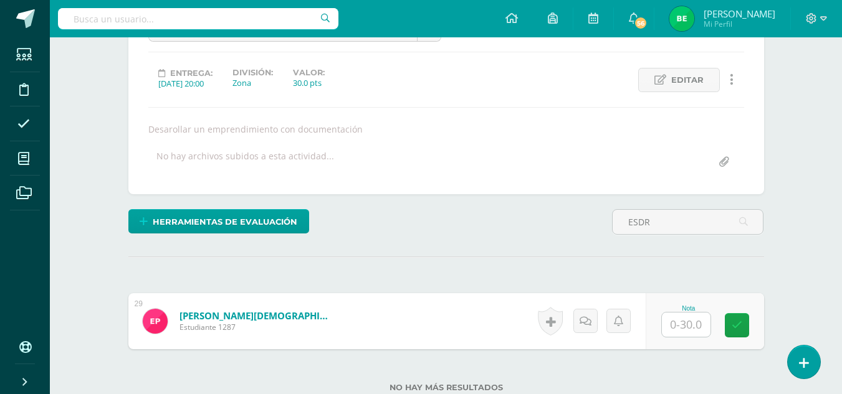
scroll to position [153, 0]
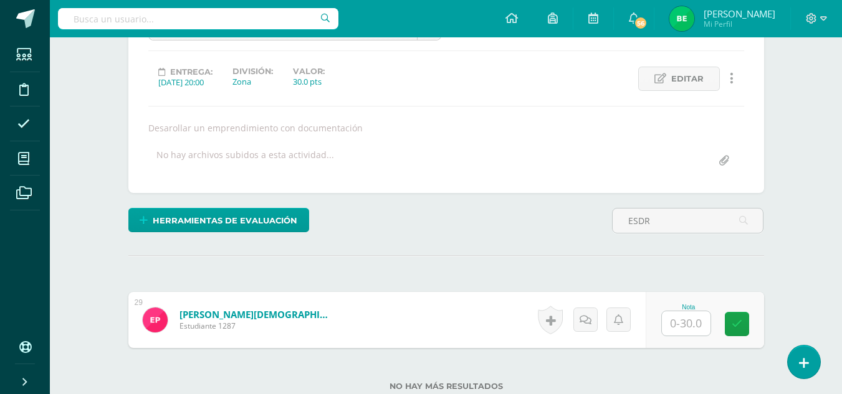
type input "ESDR"
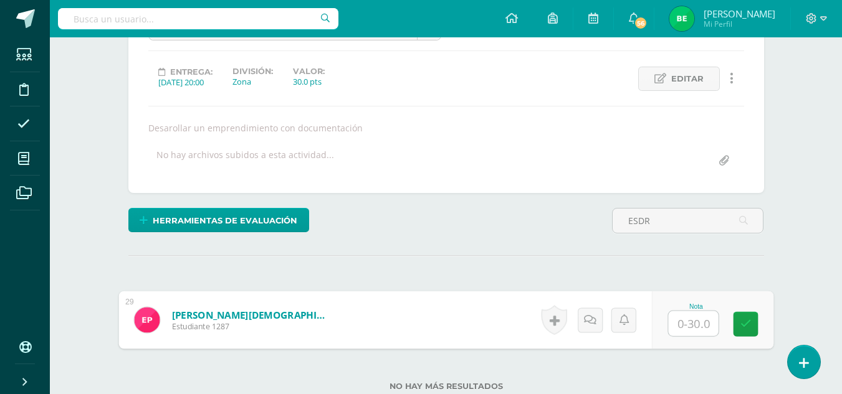
click at [690, 331] on input "text" at bounding box center [693, 323] width 50 height 25
type input "30"
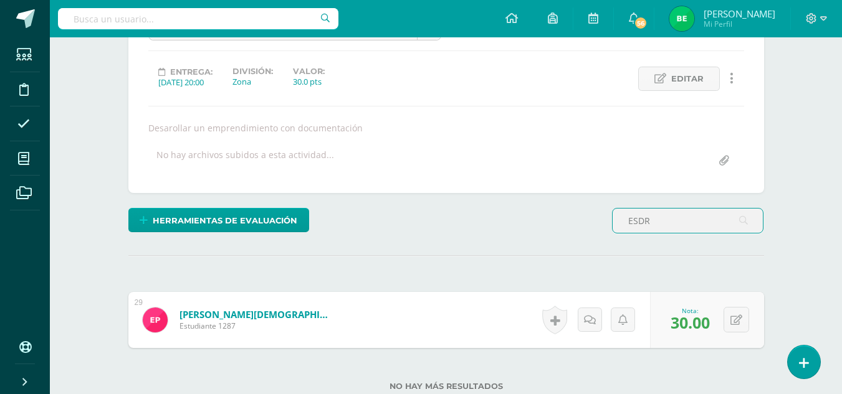
drag, startPoint x: 655, startPoint y: 227, endPoint x: 612, endPoint y: 234, distance: 43.4
click at [612, 234] on div "ESDR" at bounding box center [687, 226] width 161 height 36
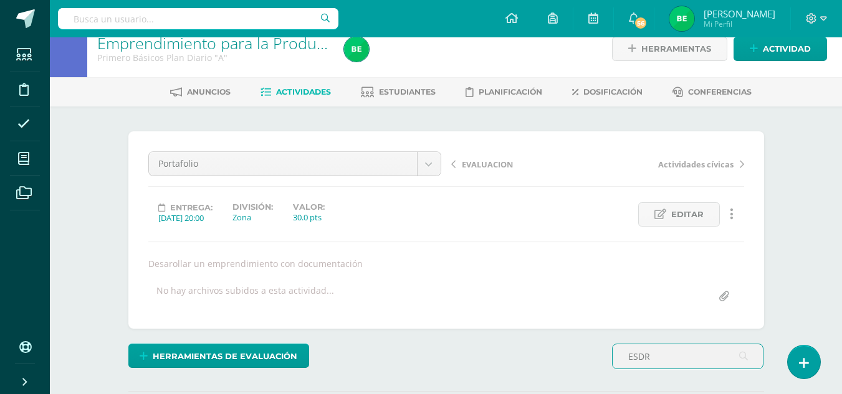
scroll to position [8, 0]
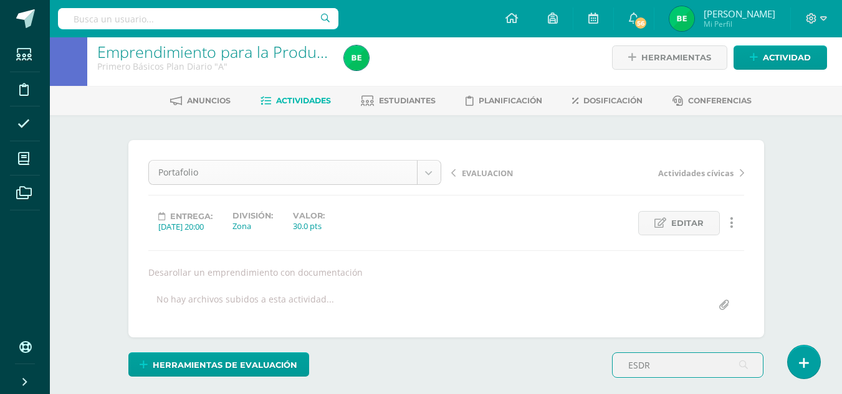
click at [319, 167] on body "Estudiantes Disciplina Asistencia Mis cursos Archivos Soporte Ayuda Reportar un…" at bounding box center [421, 313] width 842 height 643
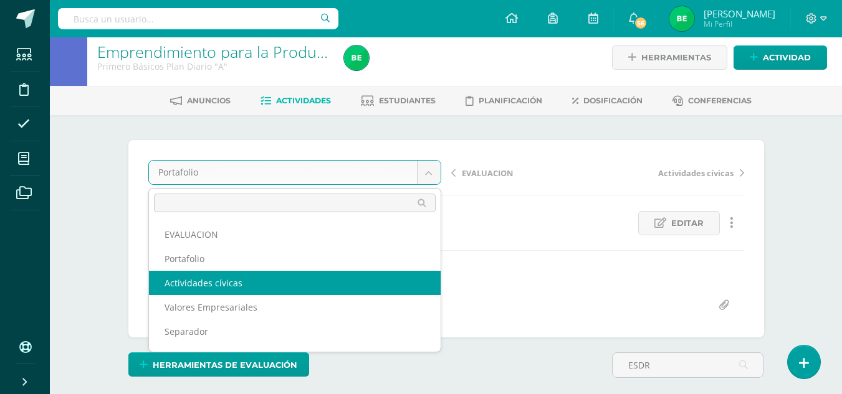
select select "/dashboard/teacher/grade-activity/84124/"
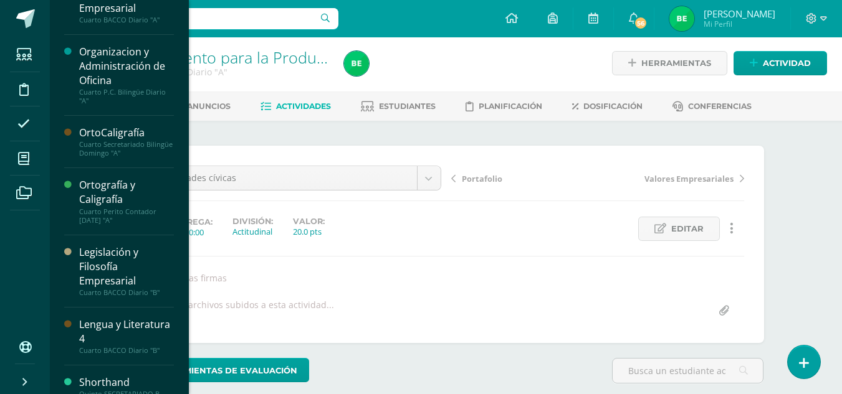
scroll to position [403, 0]
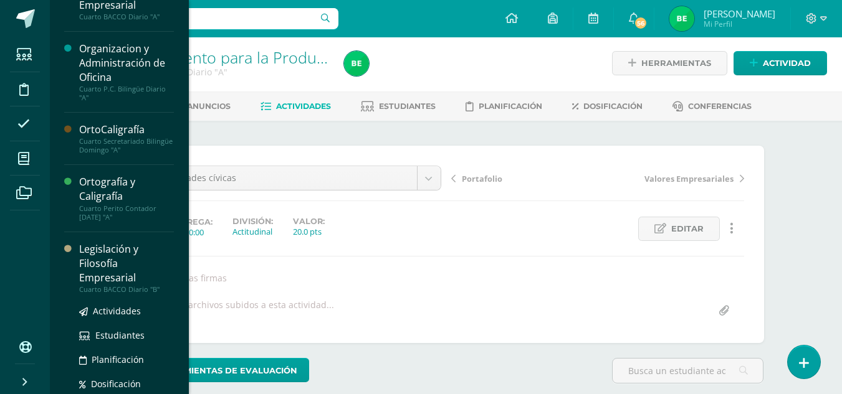
click at [135, 257] on div "Legislación y Filosofía Empresarial" at bounding box center [126, 263] width 95 height 43
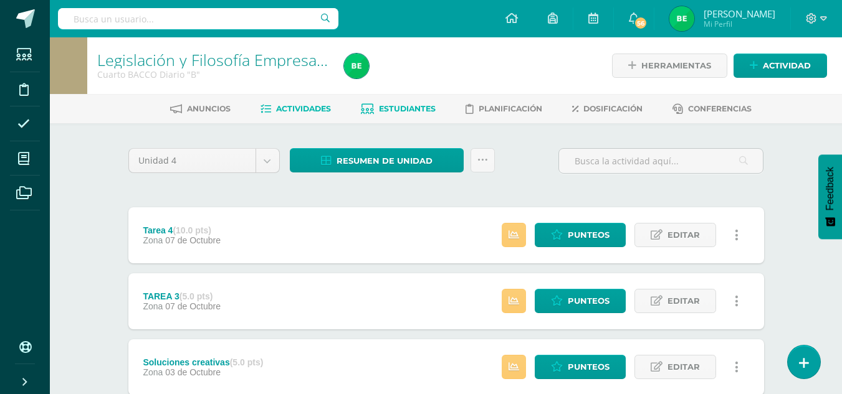
click at [404, 106] on span "Estudiantes" at bounding box center [407, 108] width 57 height 9
click at [391, 100] on link "Estudiantes" at bounding box center [398, 109] width 75 height 20
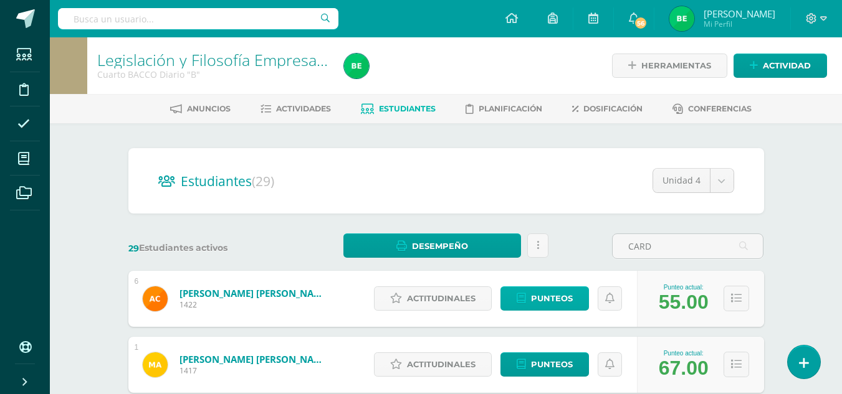
type input "CARD"
click at [570, 294] on span "Punteos" at bounding box center [552, 298] width 42 height 23
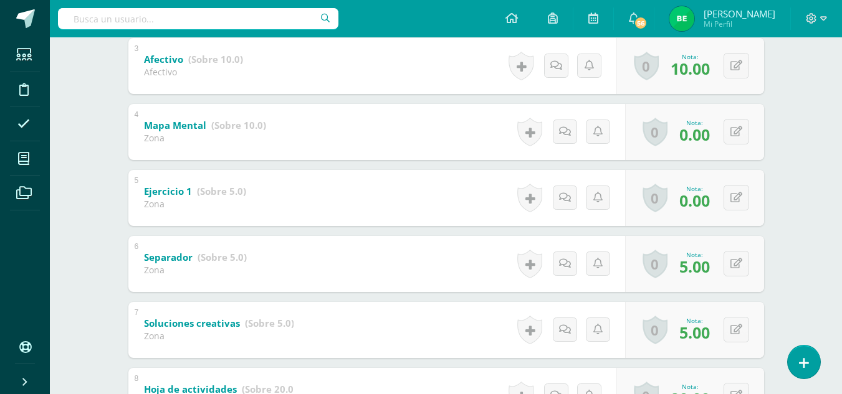
scroll to position [403, 0]
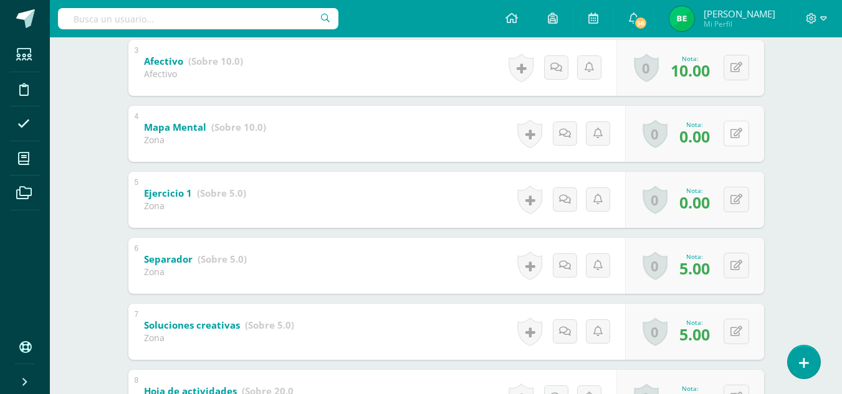
click at [736, 130] on button at bounding box center [736, 134] width 26 height 26
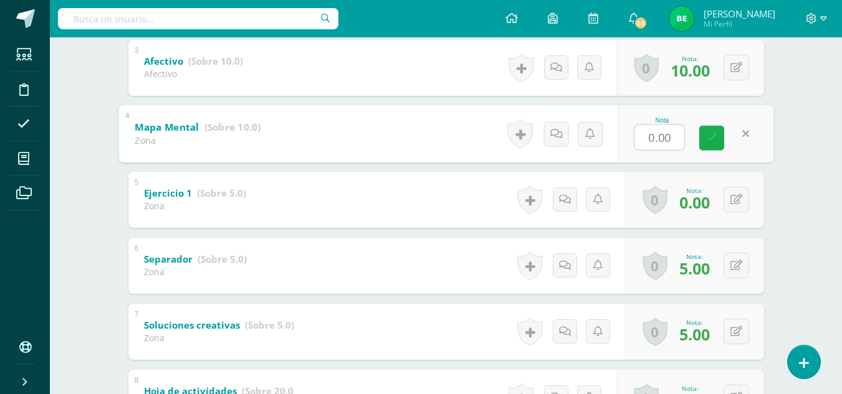
type input "5"
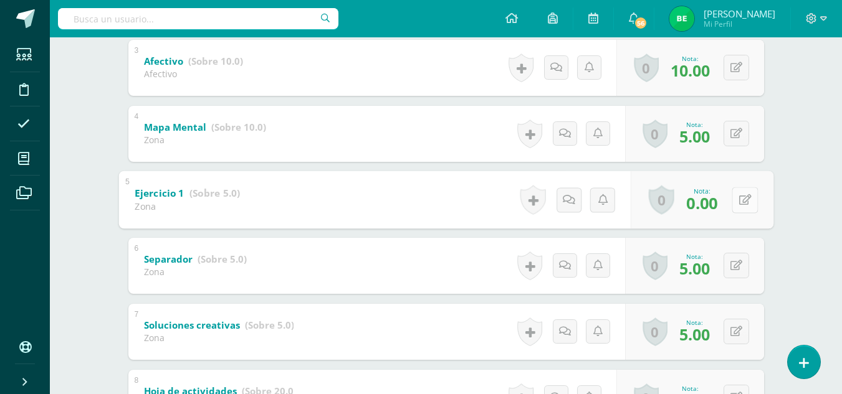
click at [745, 201] on button at bounding box center [744, 200] width 26 height 26
type input "3"
